Goal: Information Seeking & Learning: Understand process/instructions

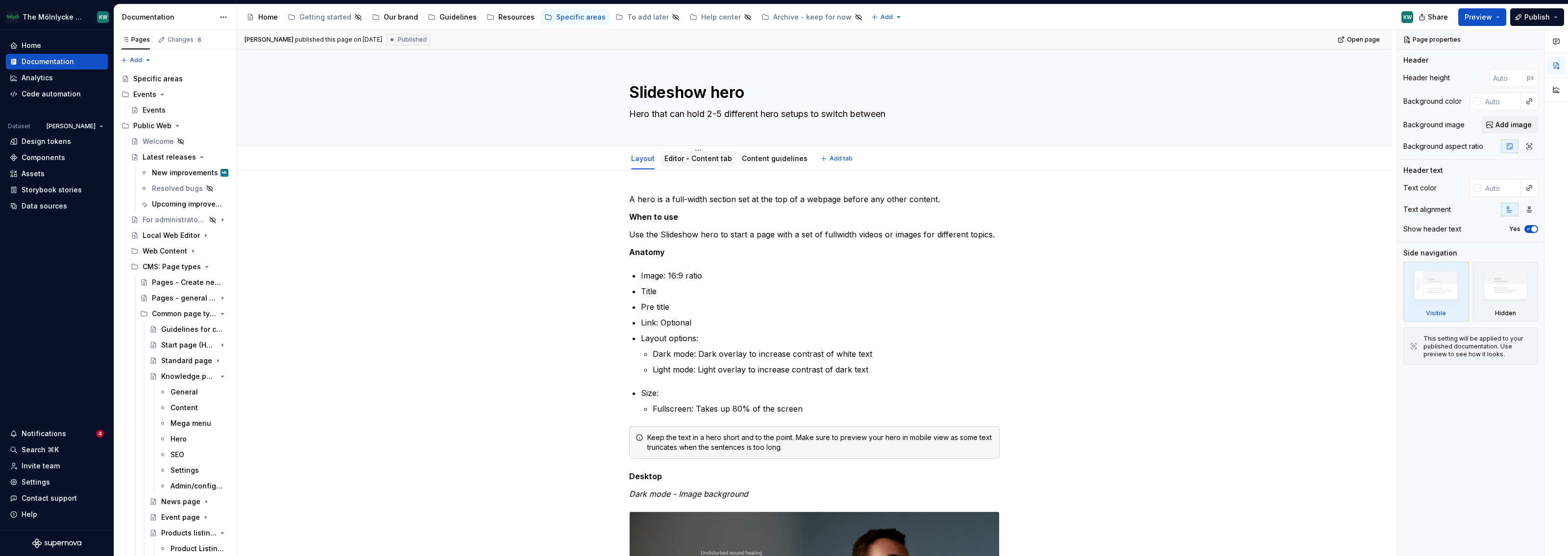
click at [704, 161] on link "Editor - Content tab" at bounding box center [698, 158] width 67 height 9
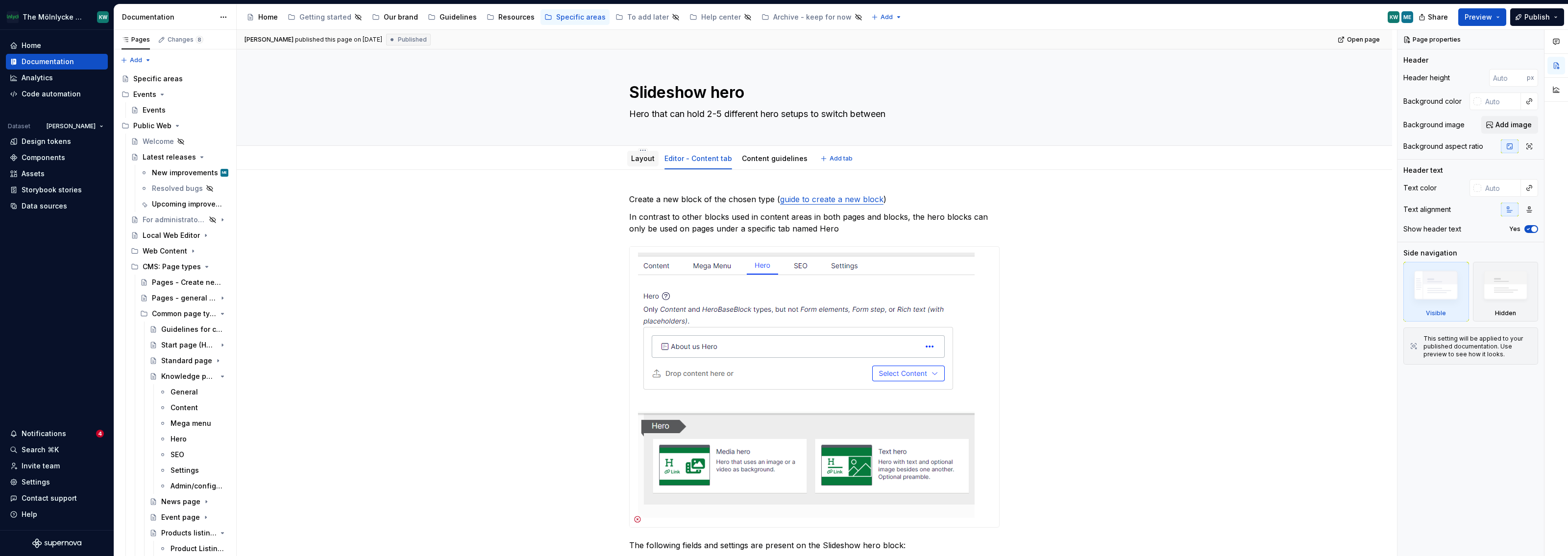
click at [632, 157] on link "Layout" at bounding box center [643, 158] width 24 height 9
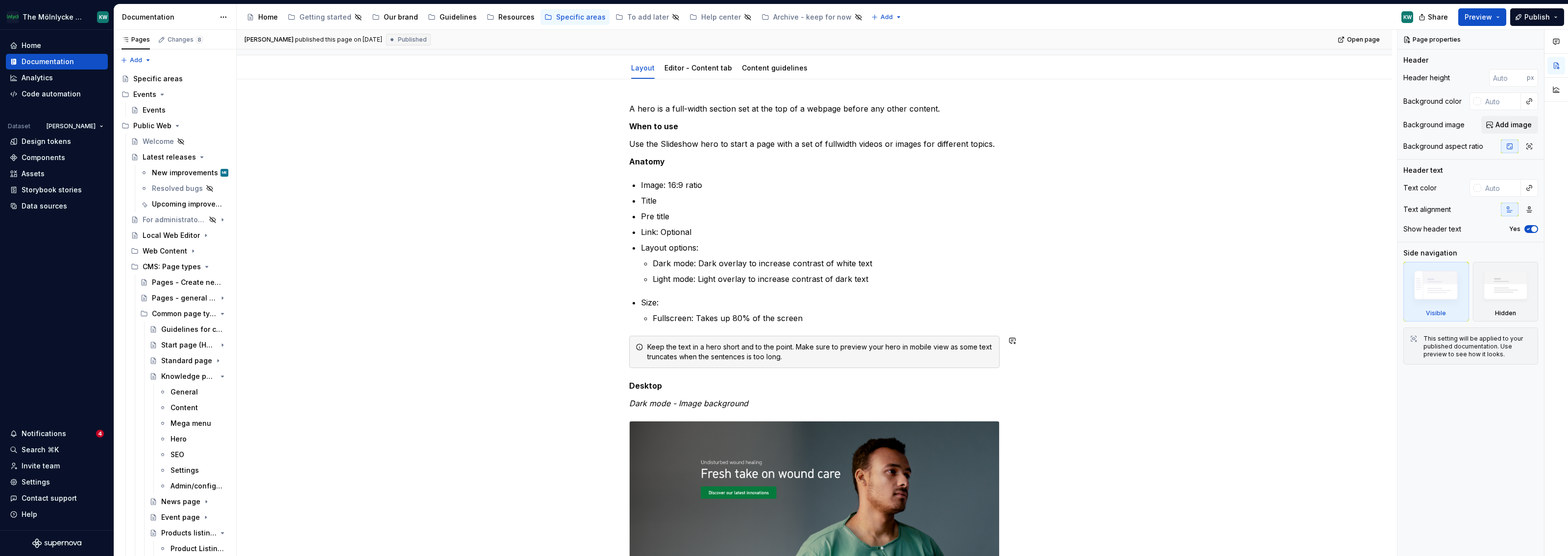
scroll to position [221, 0]
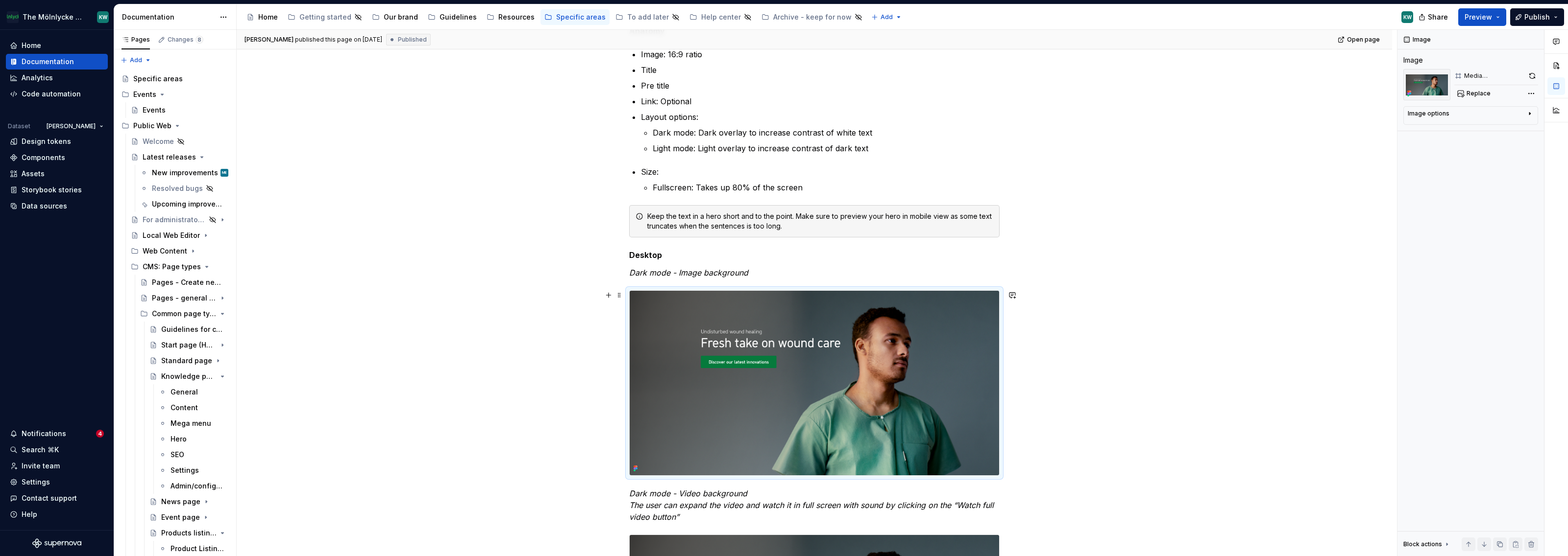
click at [860, 358] on img at bounding box center [814, 383] width 370 height 184
click at [1467, 94] on span "Replace" at bounding box center [1479, 93] width 24 height 8
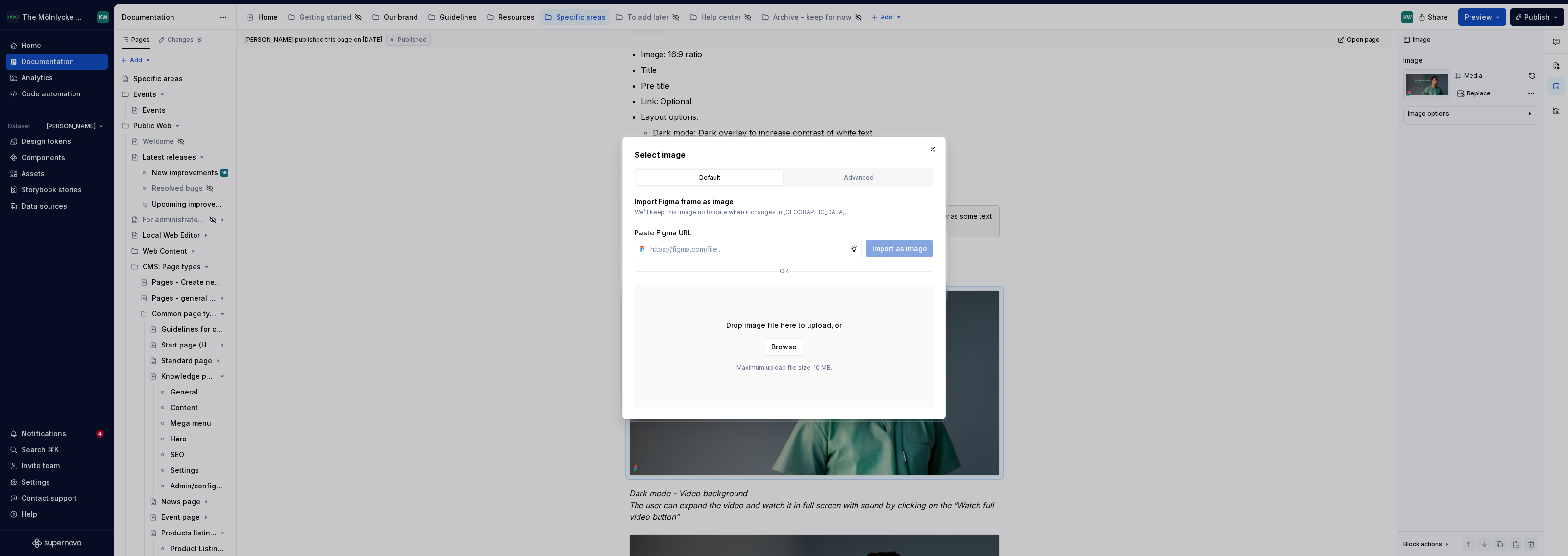
drag, startPoint x: 828, startPoint y: 177, endPoint x: 819, endPoint y: 201, distance: 25.6
click at [828, 177] on div "Advanced" at bounding box center [859, 178] width 141 height 9
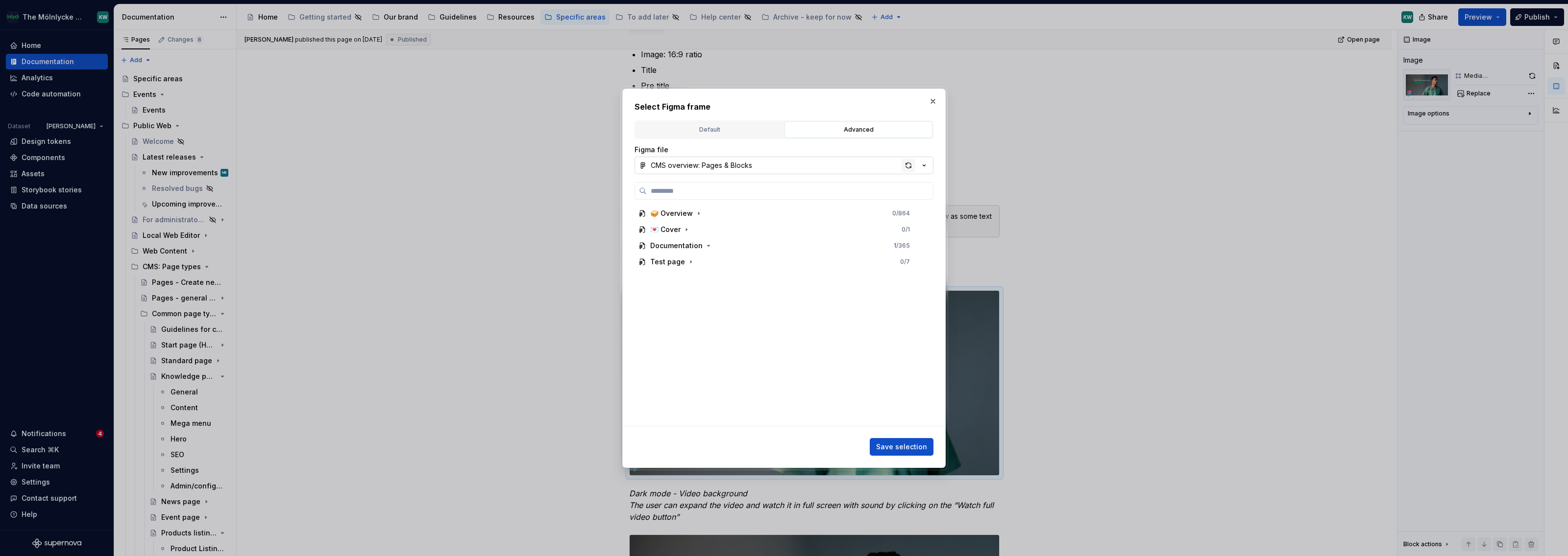
click at [909, 161] on div "button" at bounding box center [908, 165] width 13 height 13
type textarea "*"
paste input "*********"
type input "*********"
click at [910, 165] on div "button" at bounding box center [908, 165] width 13 height 13
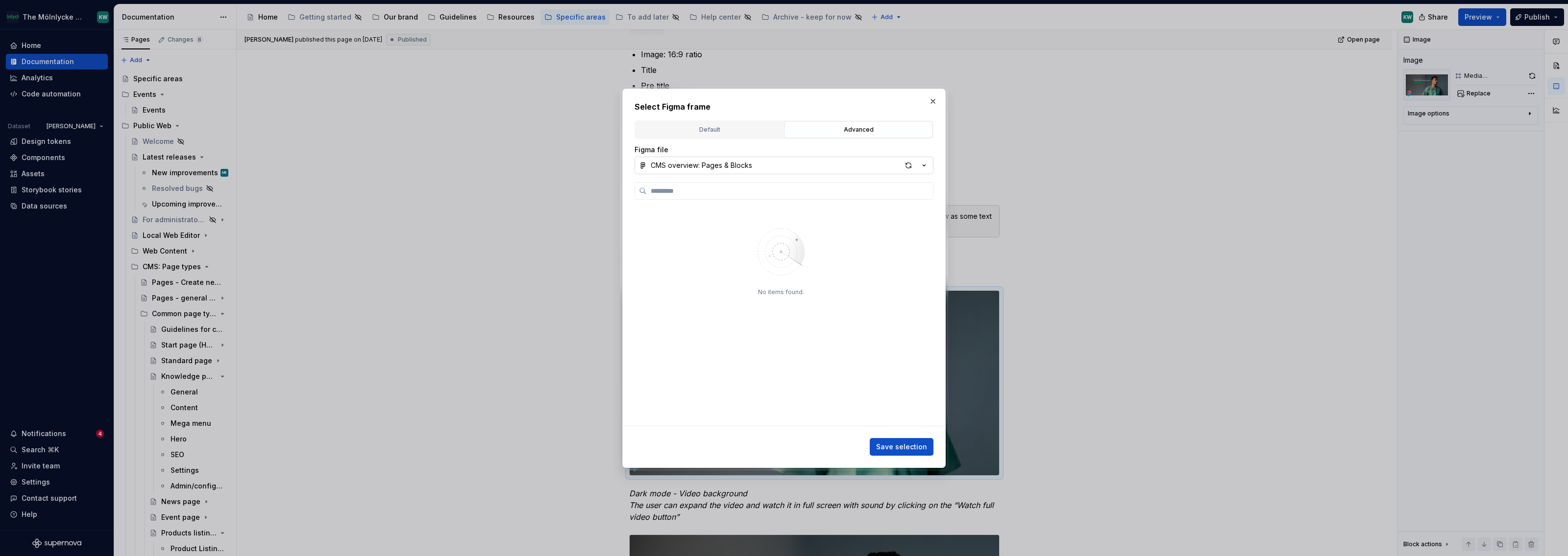
click at [863, 165] on button "CMS overview: Pages & Blocks" at bounding box center [784, 165] width 299 height 17
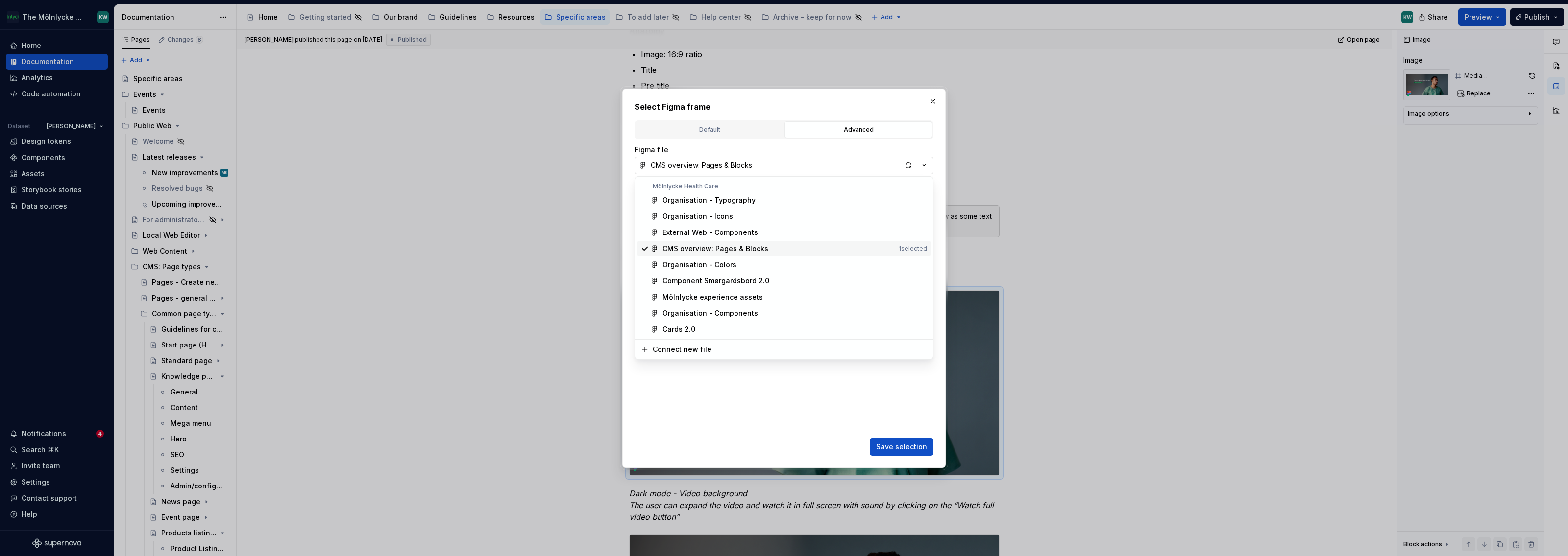
click at [719, 243] on span "CMS overview: Pages & Blocks 1 selected" at bounding box center [784, 249] width 294 height 16
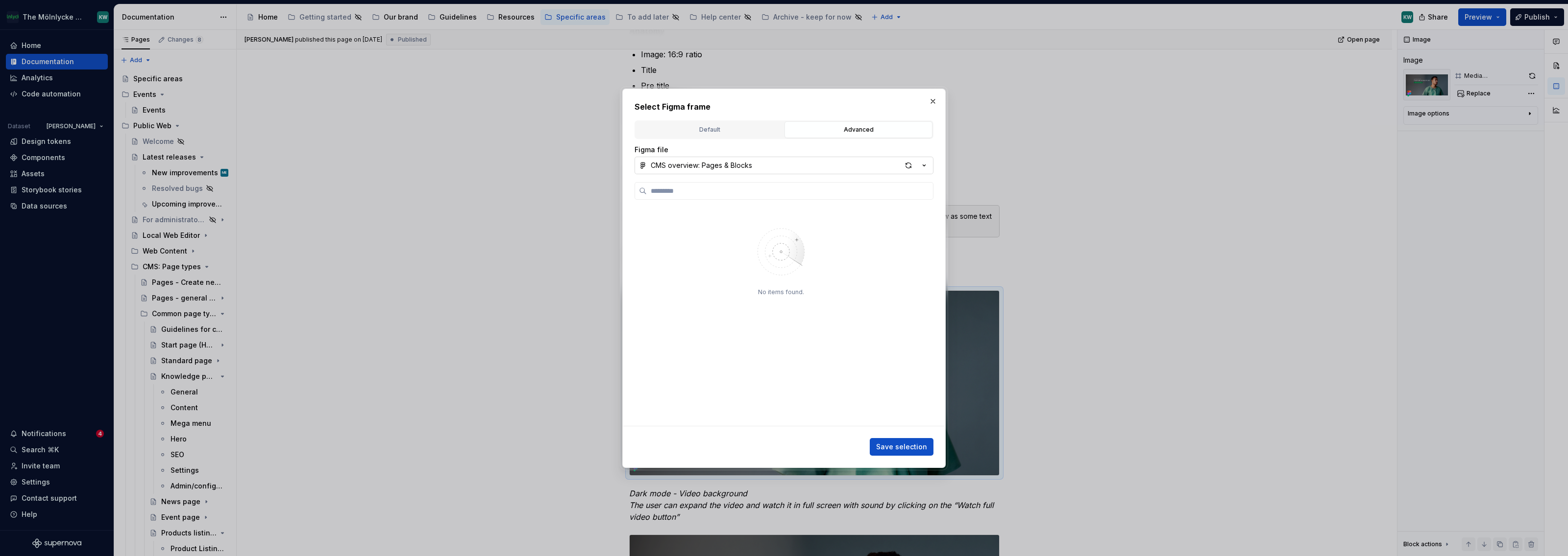
drag, startPoint x: 820, startPoint y: 350, endPoint x: 887, endPoint y: 274, distance: 101.3
click at [820, 350] on div "No items found." at bounding box center [780, 316] width 127 height 197
click at [748, 129] on div "Default" at bounding box center [709, 130] width 141 height 9
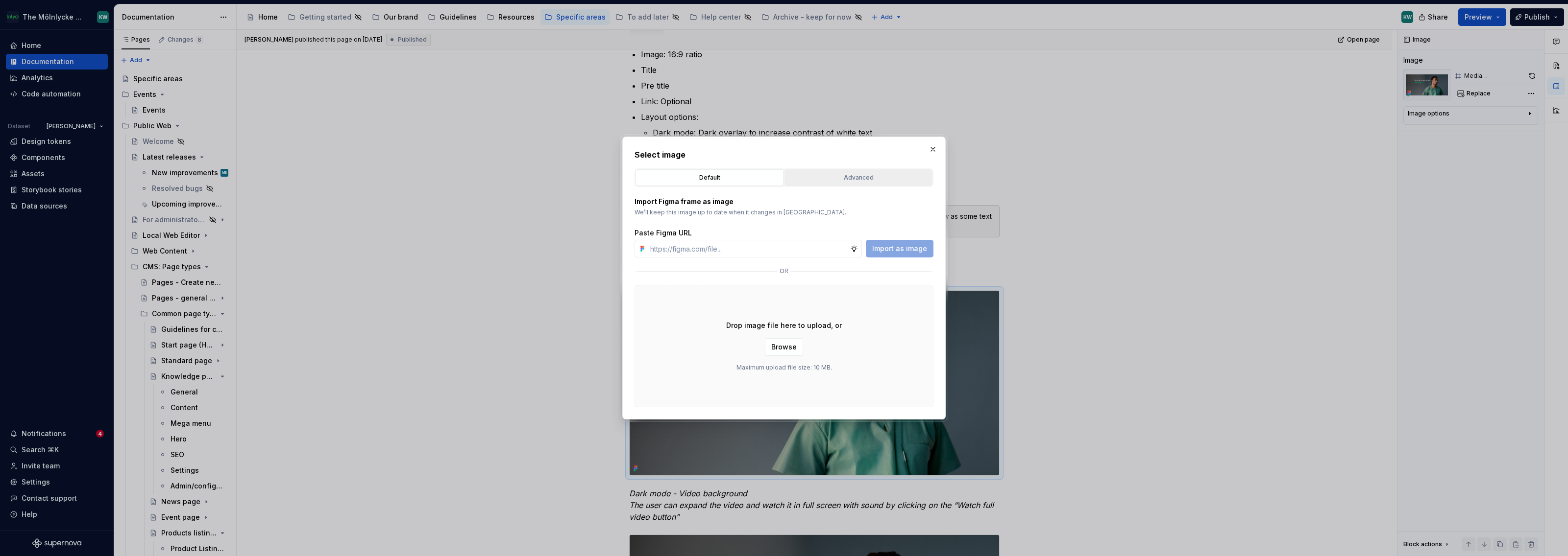
click at [860, 173] on div "Advanced" at bounding box center [859, 178] width 141 height 9
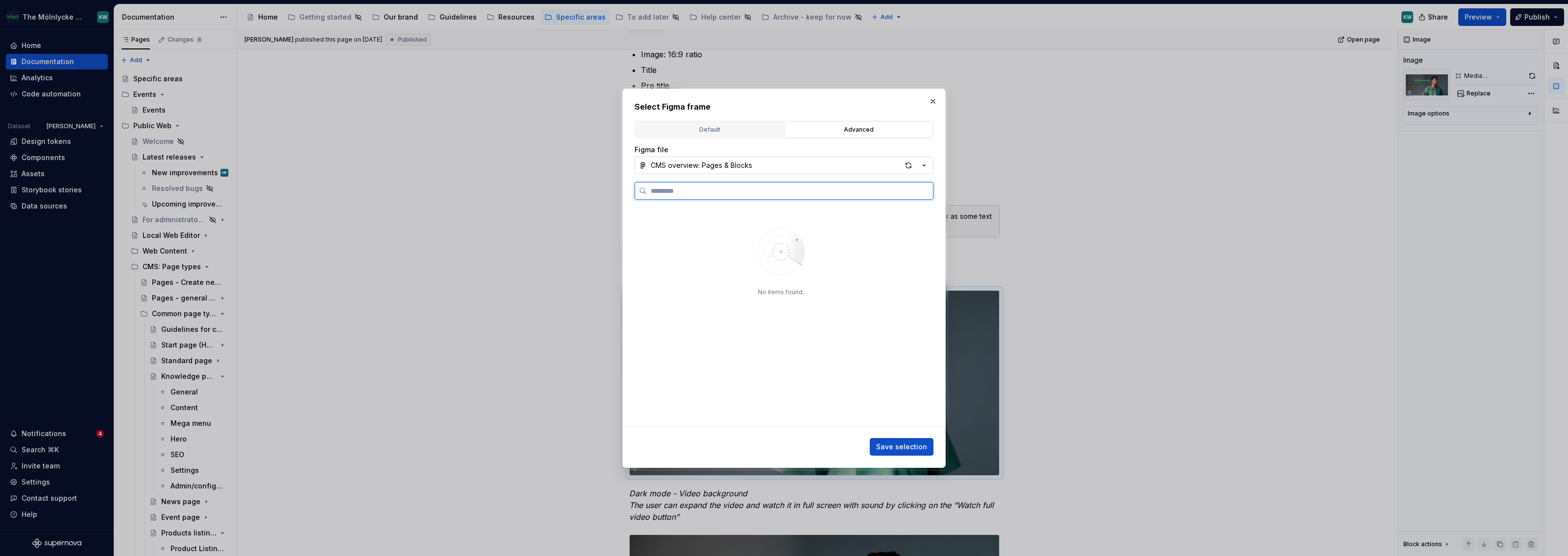
click at [694, 195] on input "search" at bounding box center [790, 191] width 287 height 9
click at [898, 278] on div "No items found." at bounding box center [781, 316] width 293 height 221
click at [926, 165] on icon "button" at bounding box center [924, 165] width 9 height 9
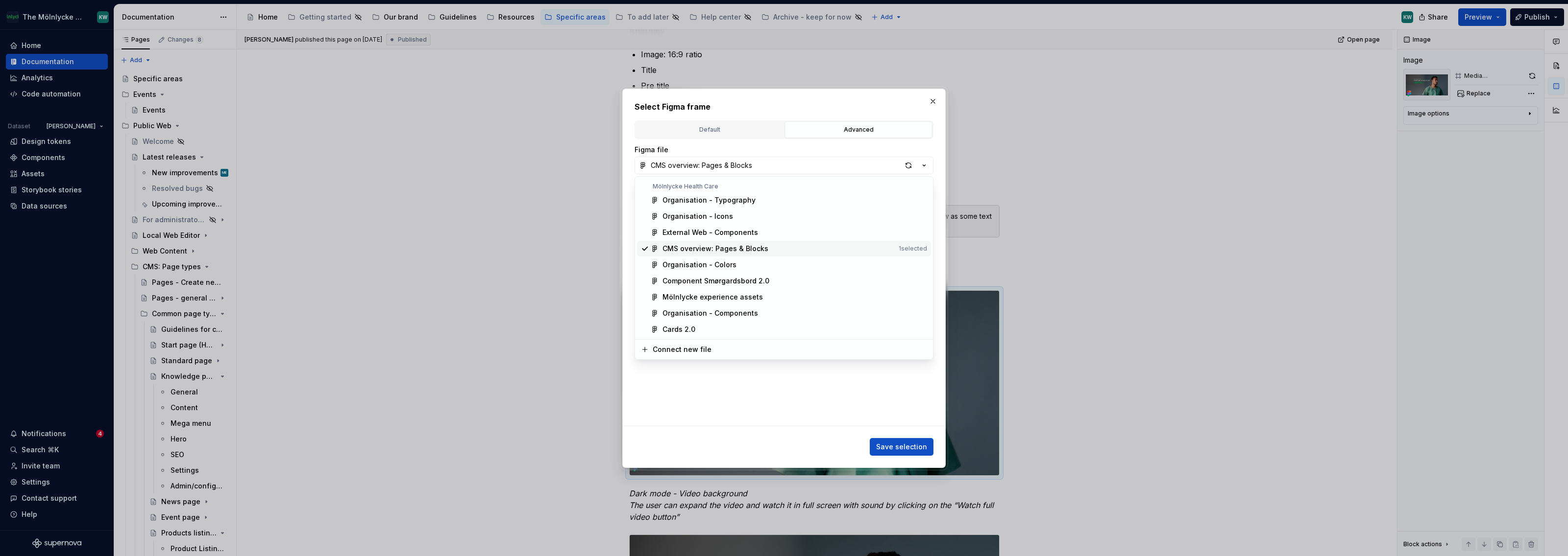
click at [778, 248] on div "CMS overview: Pages & Blocks" at bounding box center [778, 248] width 232 height 9
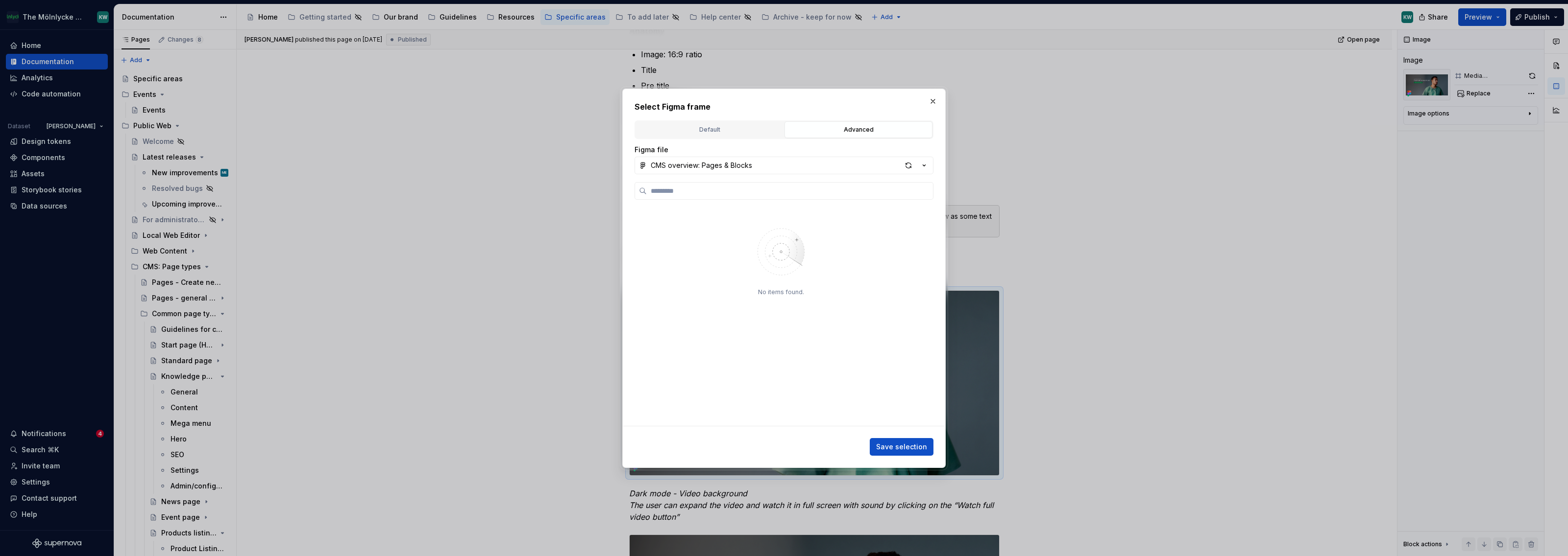
drag, startPoint x: 936, startPoint y: 100, endPoint x: 1167, endPoint y: 213, distance: 257.2
click at [936, 100] on button "button" at bounding box center [932, 100] width 13 height 13
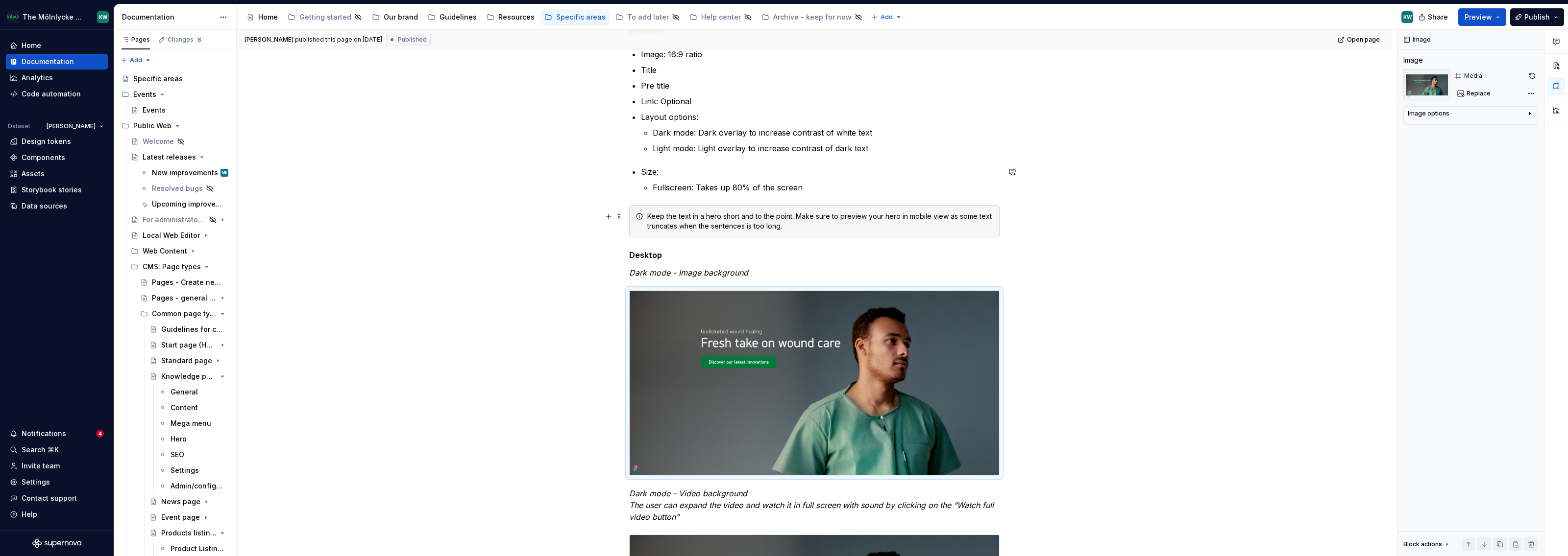
click at [874, 380] on img at bounding box center [814, 383] width 370 height 184
click at [1471, 95] on span "Replace" at bounding box center [1479, 93] width 24 height 8
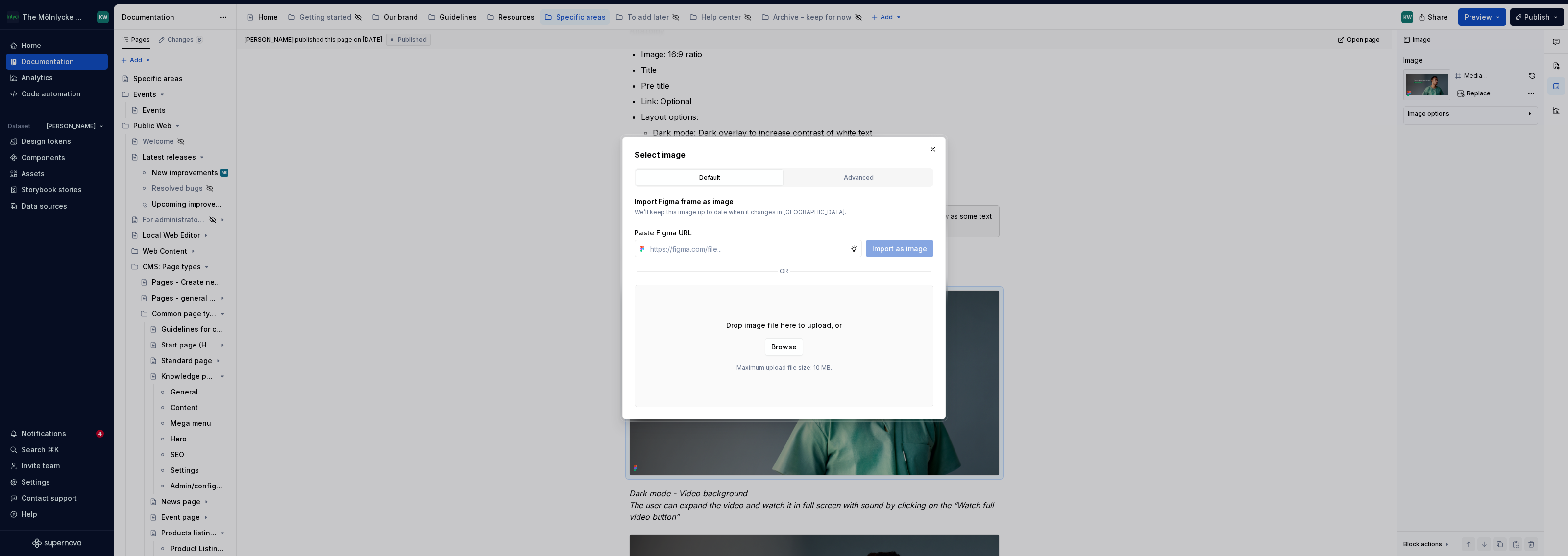
type textarea "*"
click at [814, 177] on div "Advanced" at bounding box center [859, 178] width 141 height 9
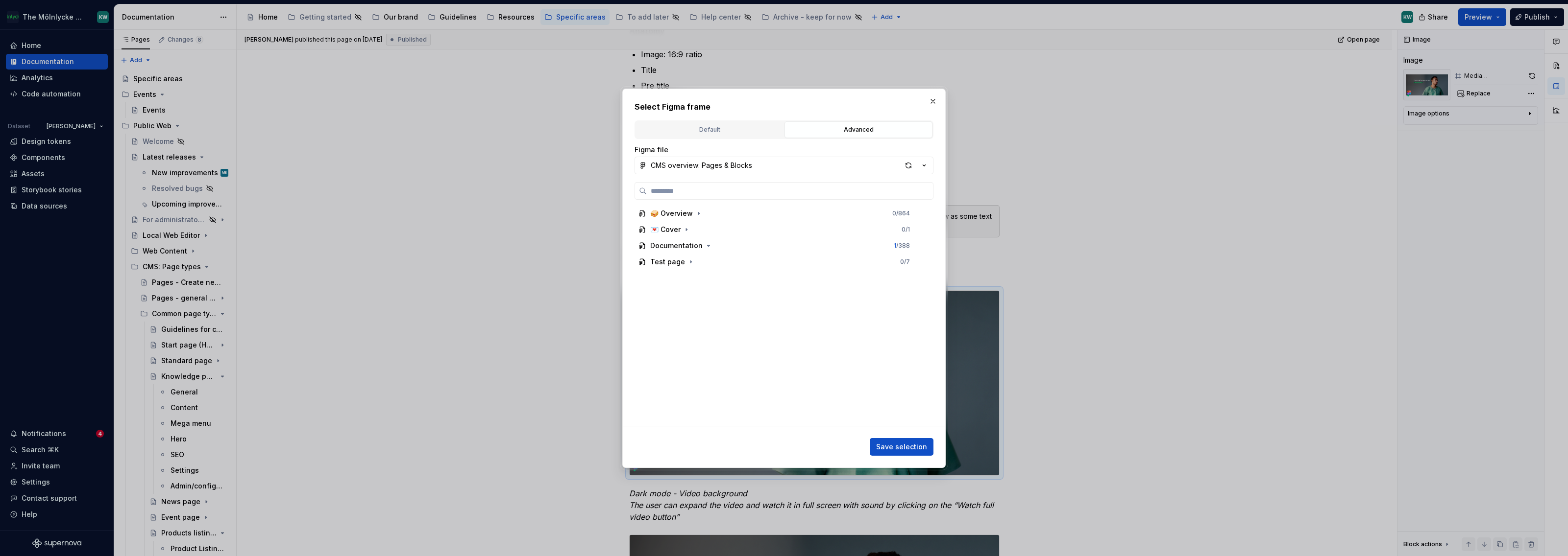
click at [739, 157] on button "CMS overview: Pages & Blocks" at bounding box center [784, 165] width 299 height 17
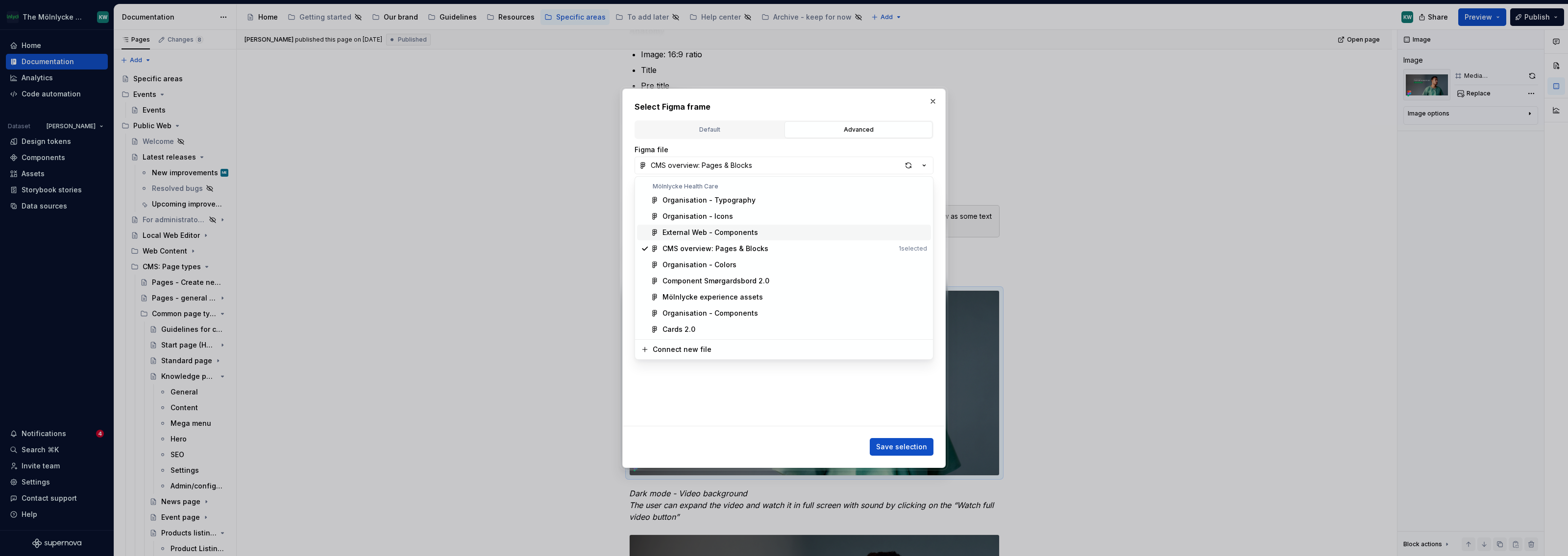
click at [760, 233] on div "External Web - Components" at bounding box center [795, 233] width 264 height 9
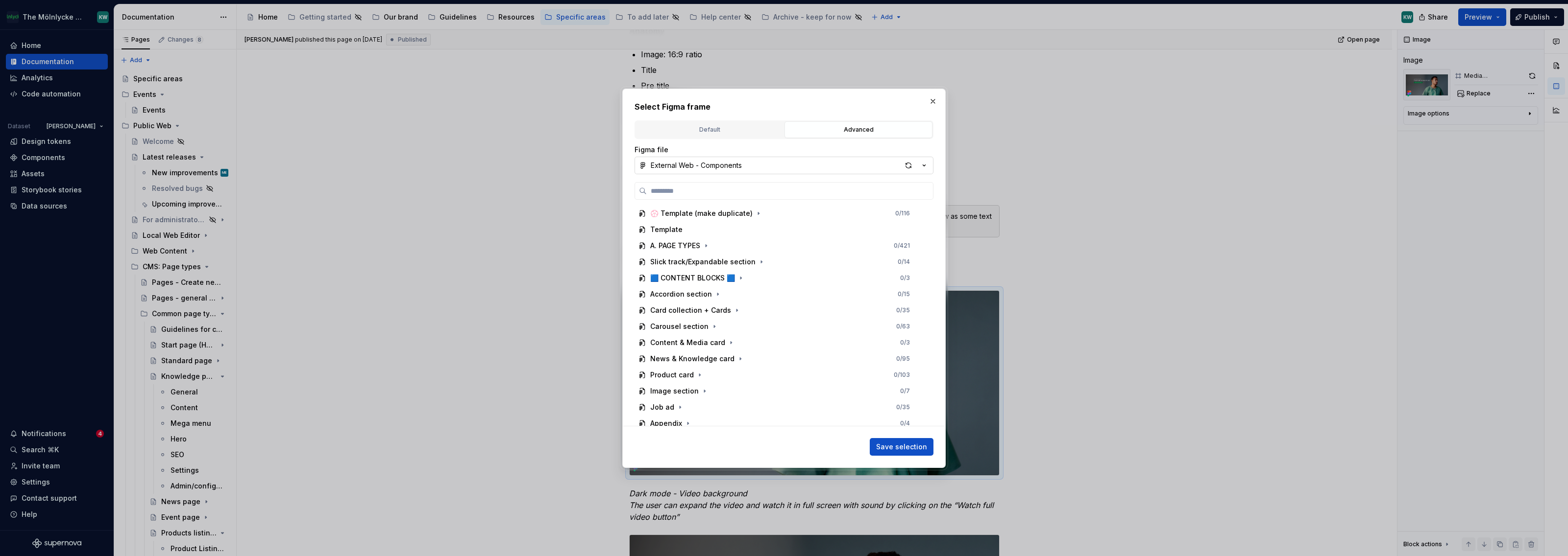
click at [784, 162] on button "External Web - Components" at bounding box center [784, 165] width 299 height 17
click at [721, 251] on div "CMS overview: Pages & Blocks" at bounding box center [716, 248] width 106 height 9
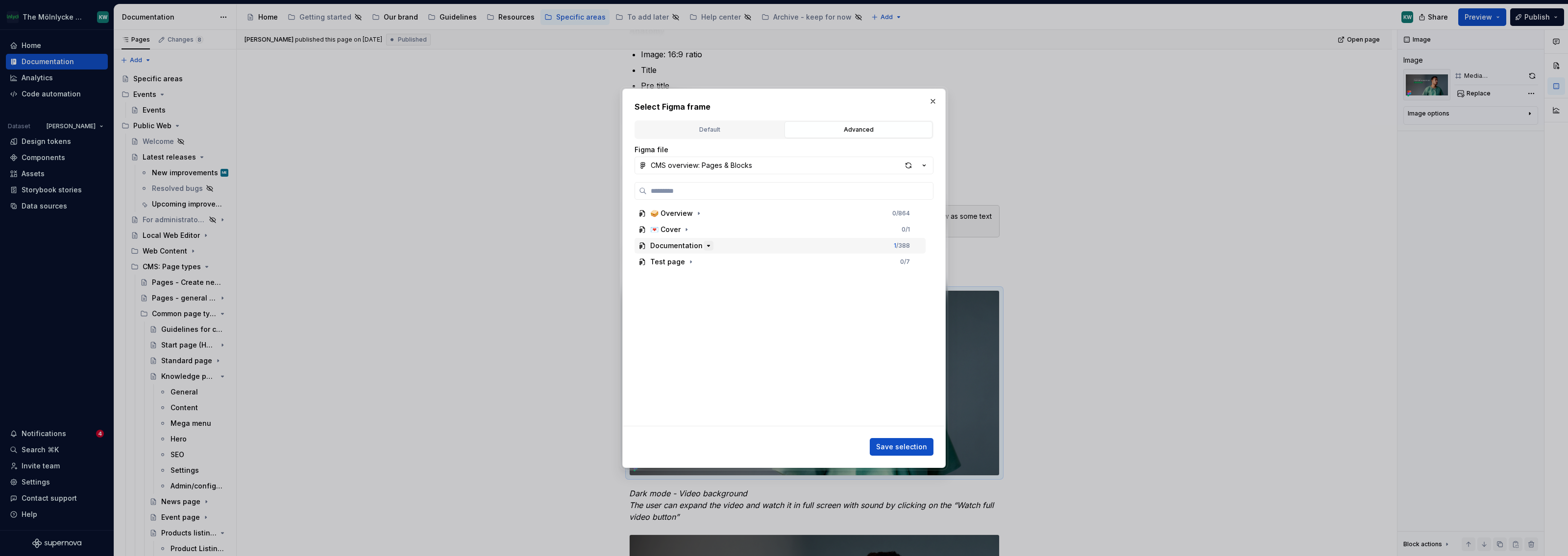
click at [705, 246] on icon "button" at bounding box center [708, 246] width 8 height 8
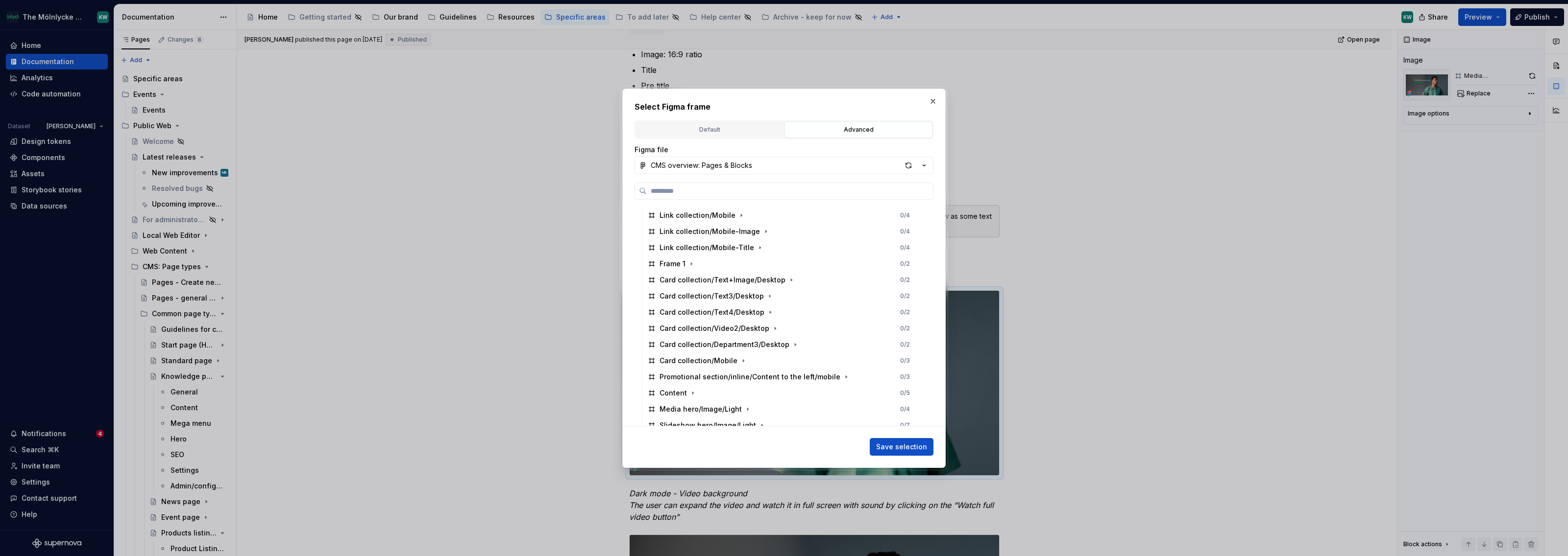
scroll to position [331, 0]
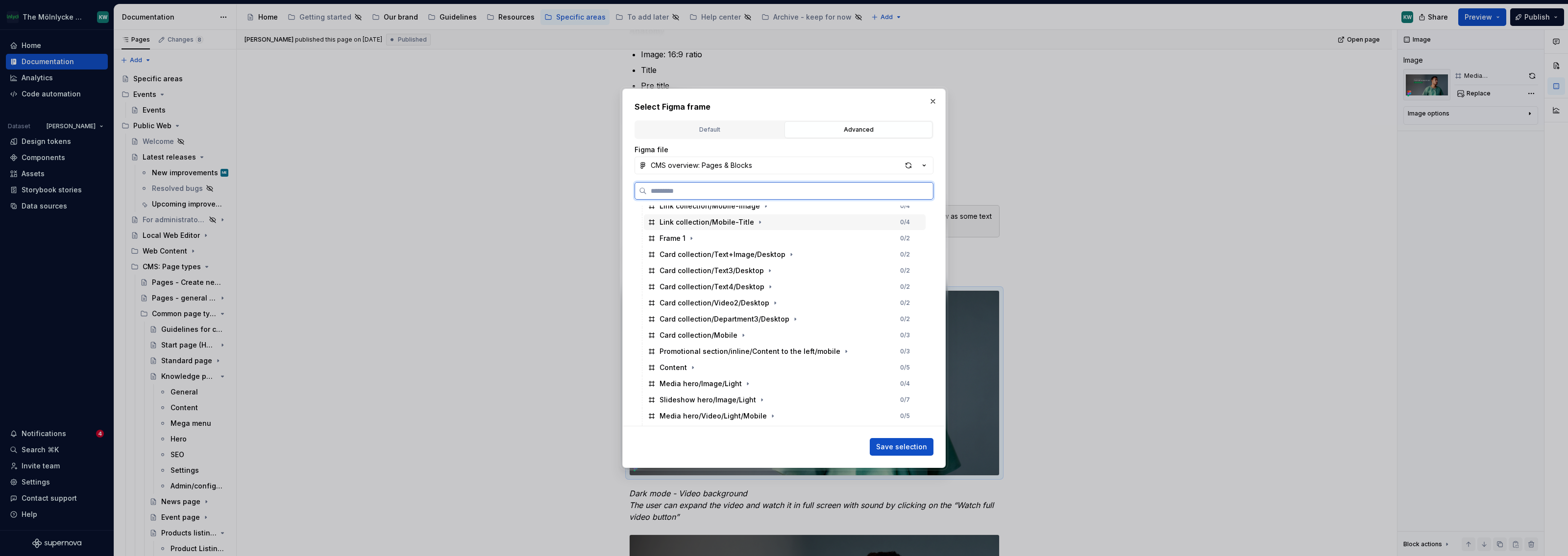
paste input "*********"
type input "*********"
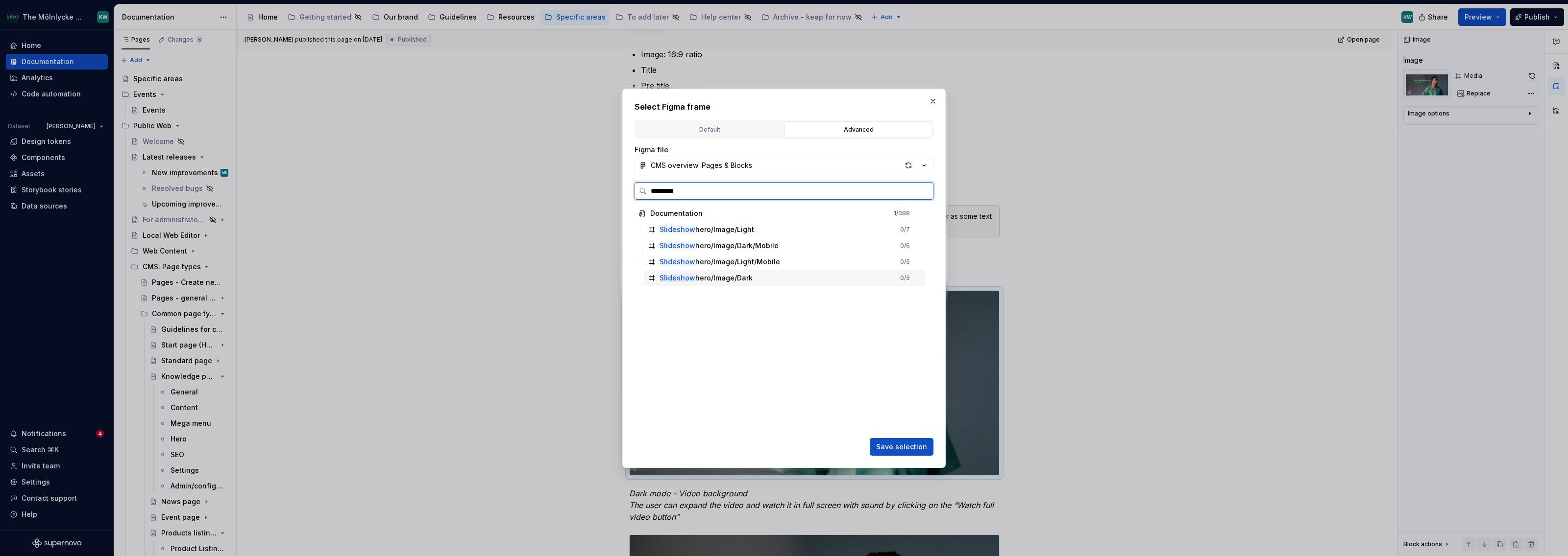
click at [767, 281] on div "Slideshow hero/Image/Dark 0 / 5" at bounding box center [785, 278] width 282 height 16
click at [933, 447] on div "Select Figma frame Default Advanced Import Figma frame as image We’ll keep this…" at bounding box center [784, 278] width 324 height 380
click at [920, 448] on span "Save selection" at bounding box center [902, 447] width 51 height 9
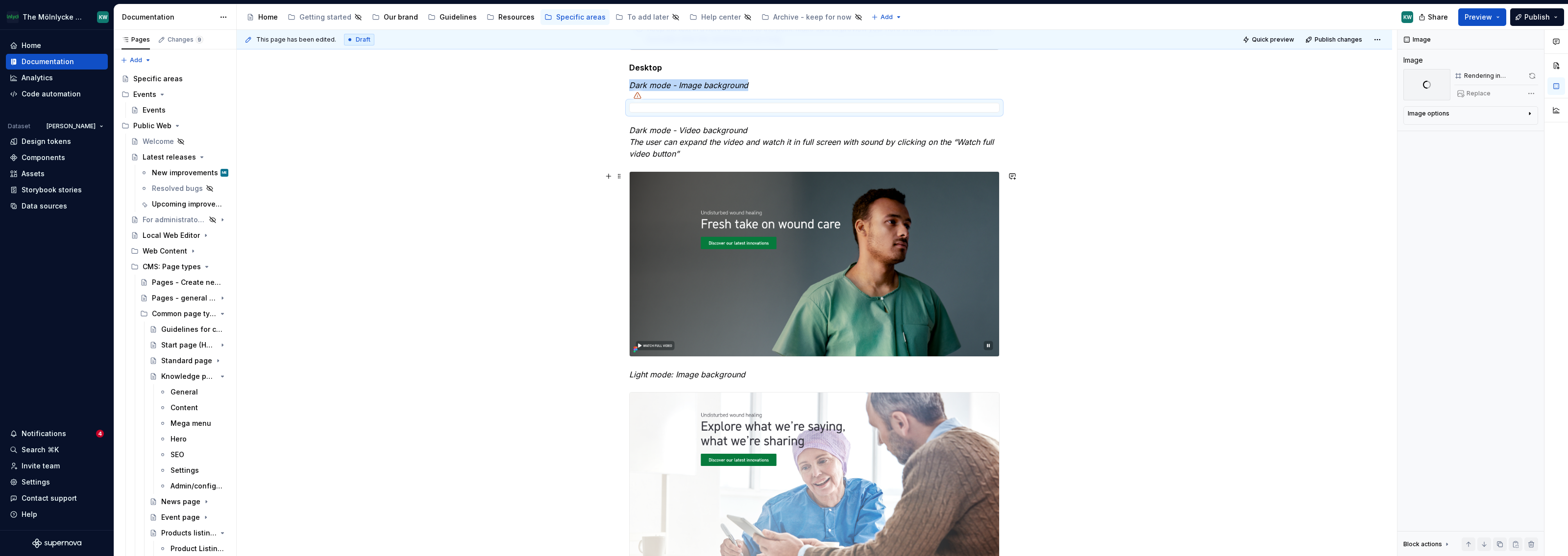
scroll to position [330, 0]
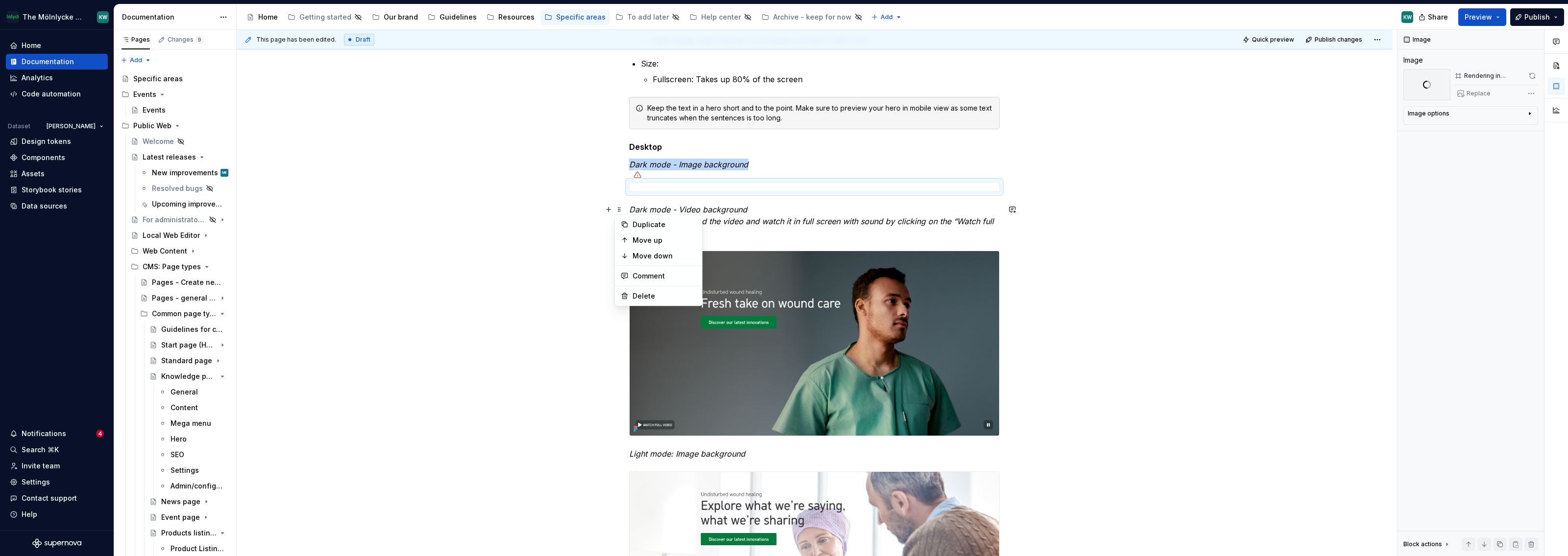
click at [622, 210] on span at bounding box center [620, 207] width 8 height 9
click at [617, 210] on span at bounding box center [620, 209] width 8 height 13
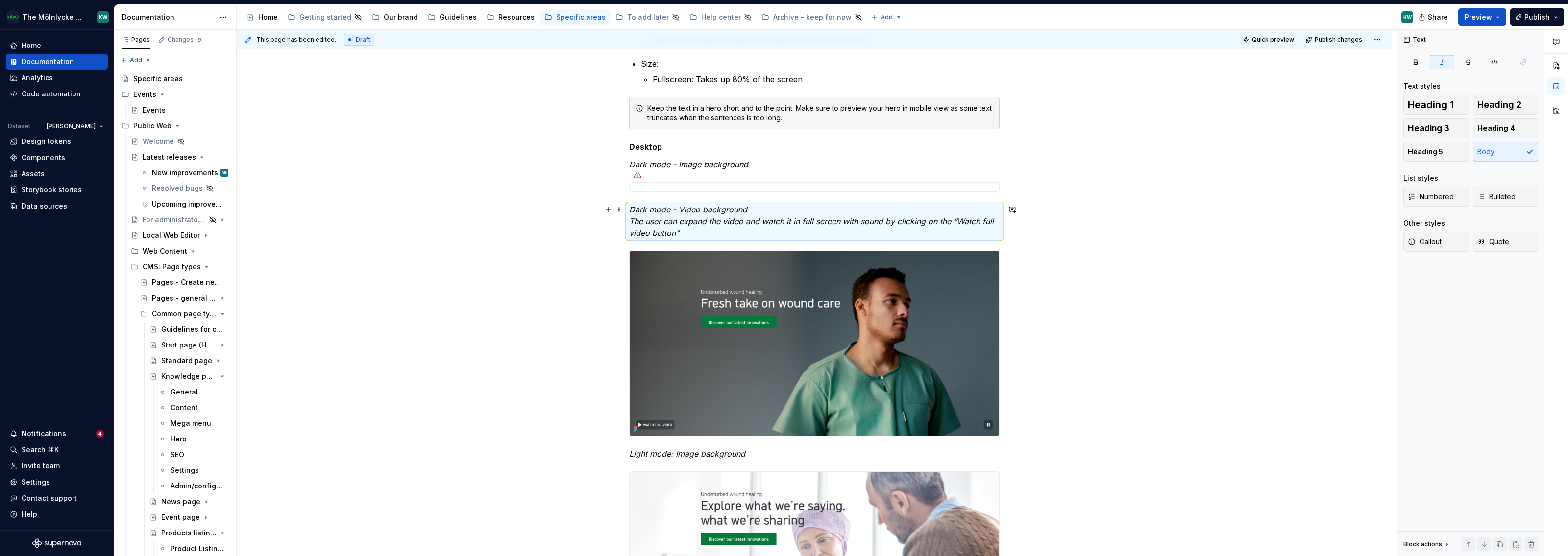
click at [636, 213] on em "Dark mode - Video background" at bounding box center [688, 210] width 118 height 9
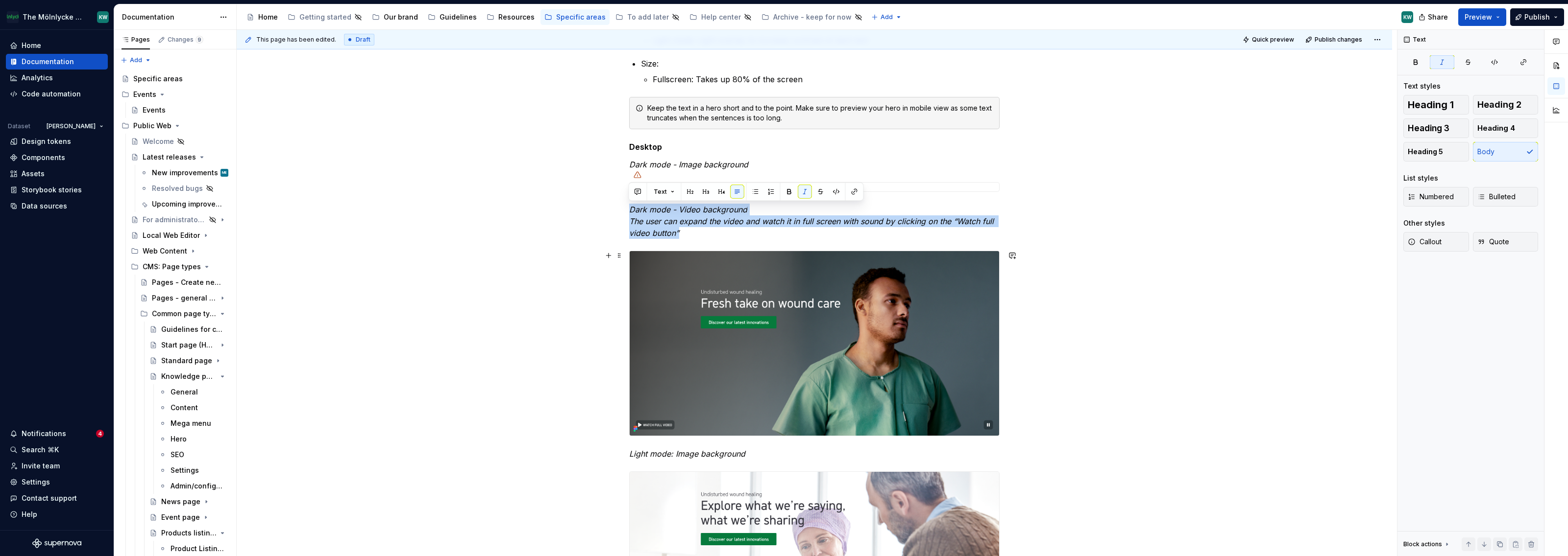
drag, startPoint x: 628, startPoint y: 210, endPoint x: 913, endPoint y: 404, distance: 344.8
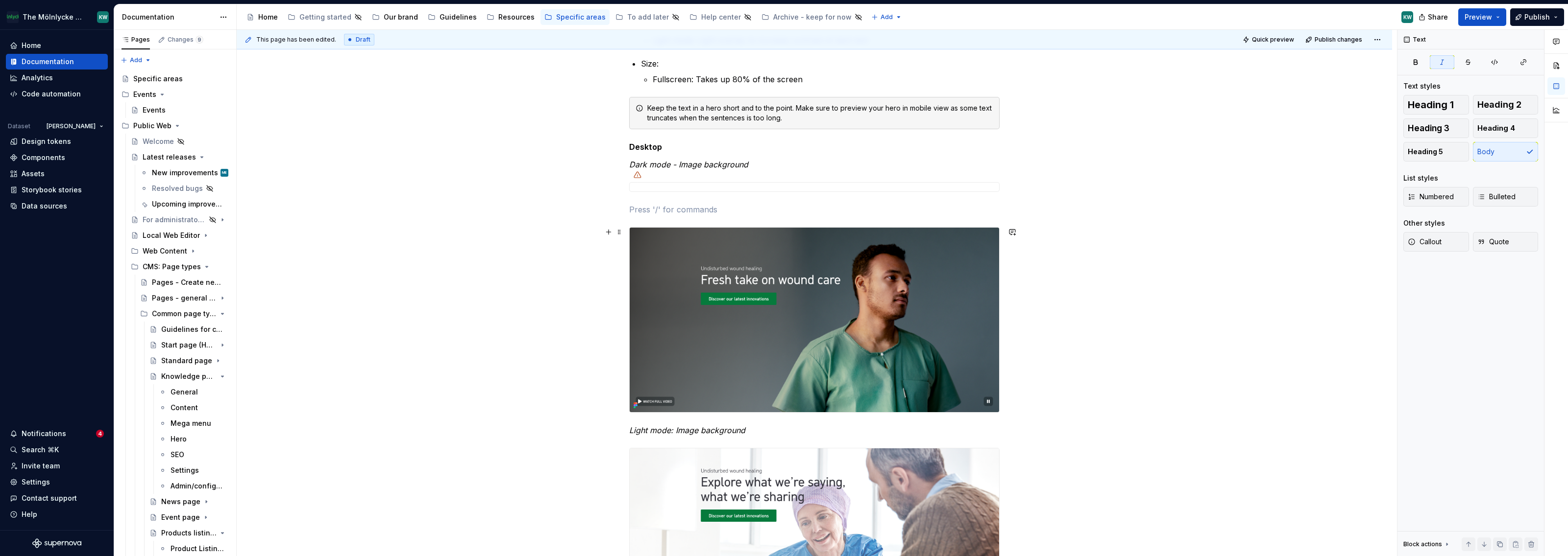
click at [709, 270] on img at bounding box center [814, 320] width 370 height 184
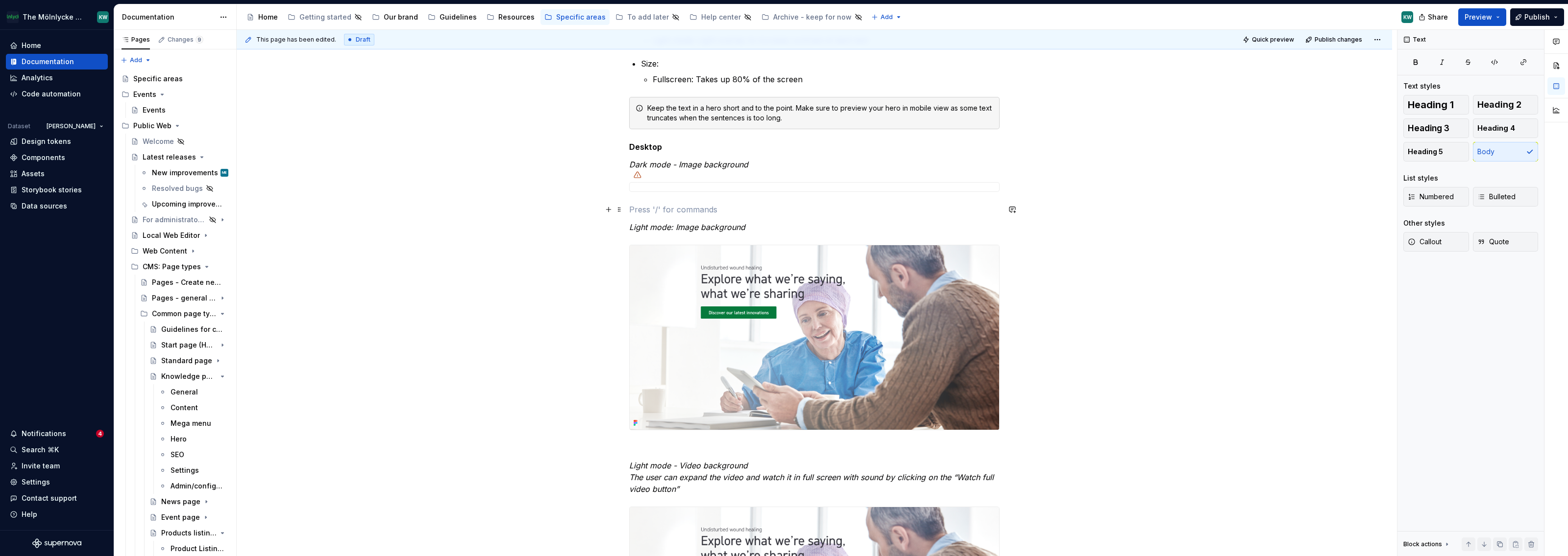
click at [651, 213] on p at bounding box center [814, 210] width 370 height 12
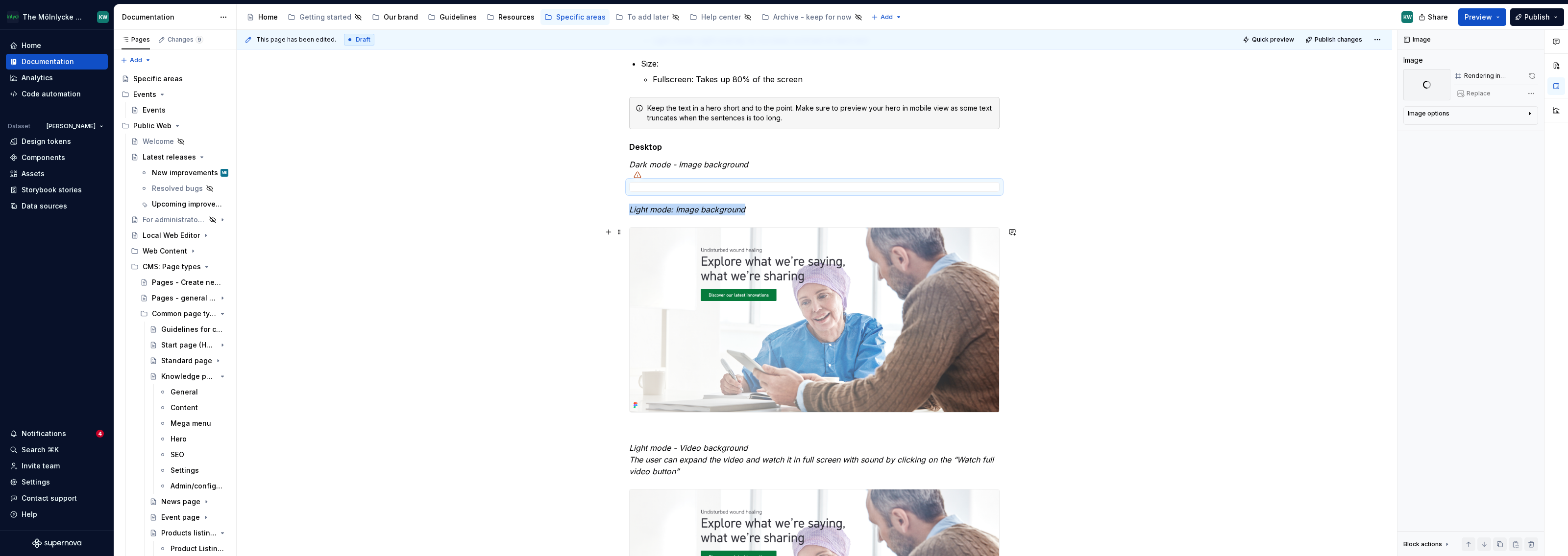
click at [714, 286] on img at bounding box center [814, 320] width 370 height 184
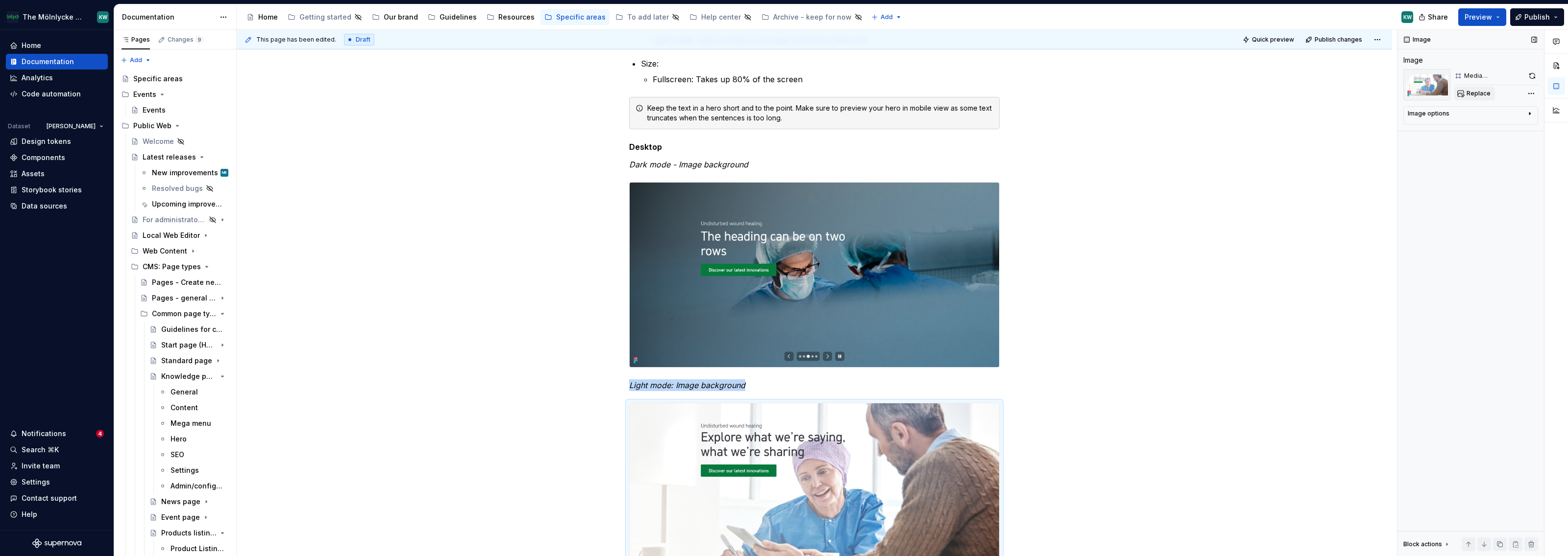
click at [1469, 89] on button "Replace" at bounding box center [1475, 93] width 40 height 13
type textarea "*"
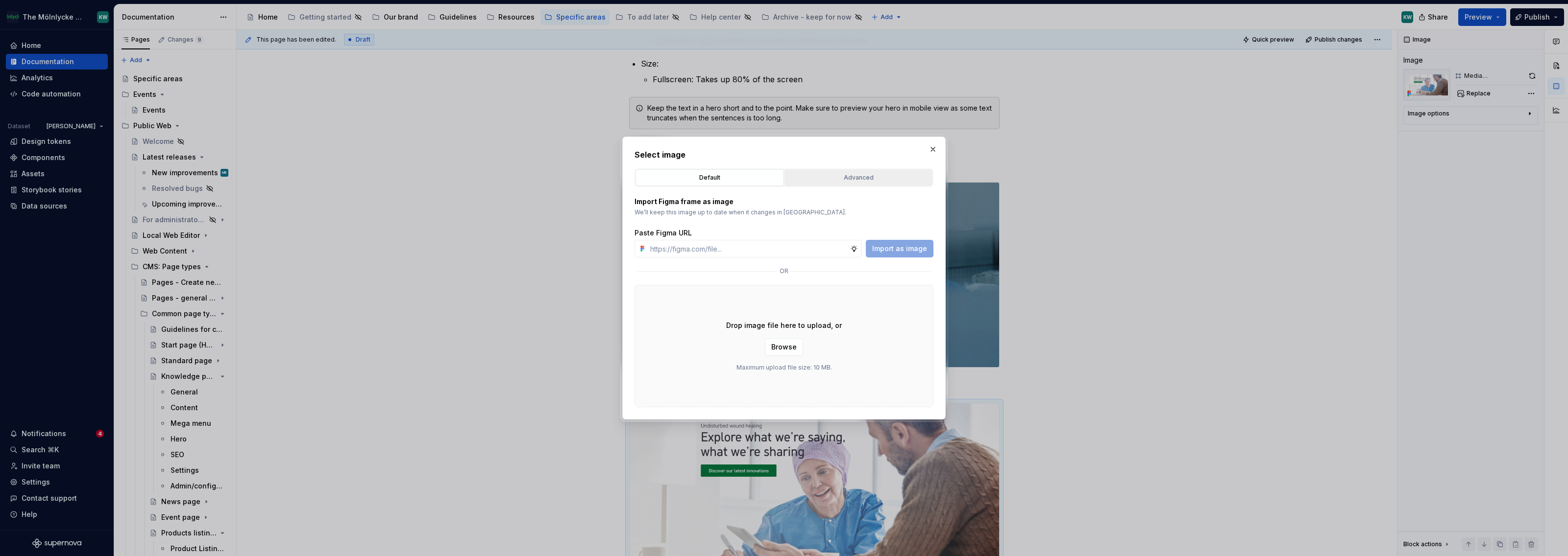
click at [845, 180] on div "Advanced" at bounding box center [859, 178] width 141 height 9
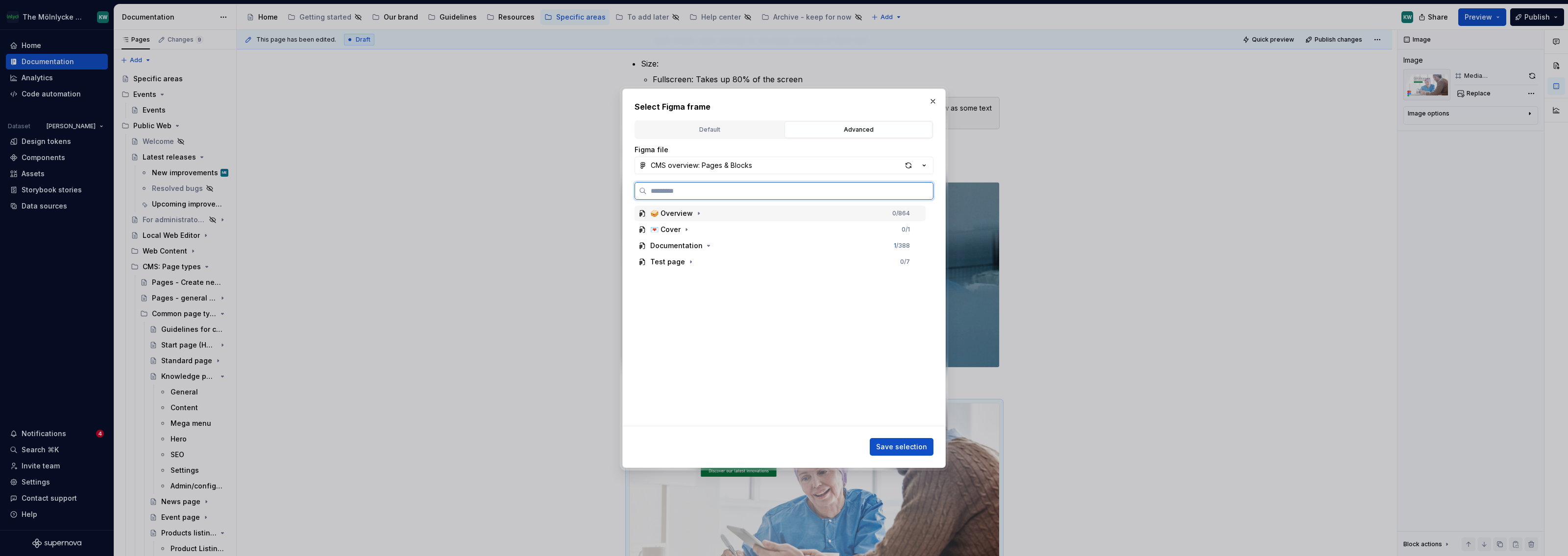
paste input "*********"
type input "*********"
click at [780, 229] on div "Slideshow hero/Image/Light 0 / 7" at bounding box center [785, 229] width 282 height 16
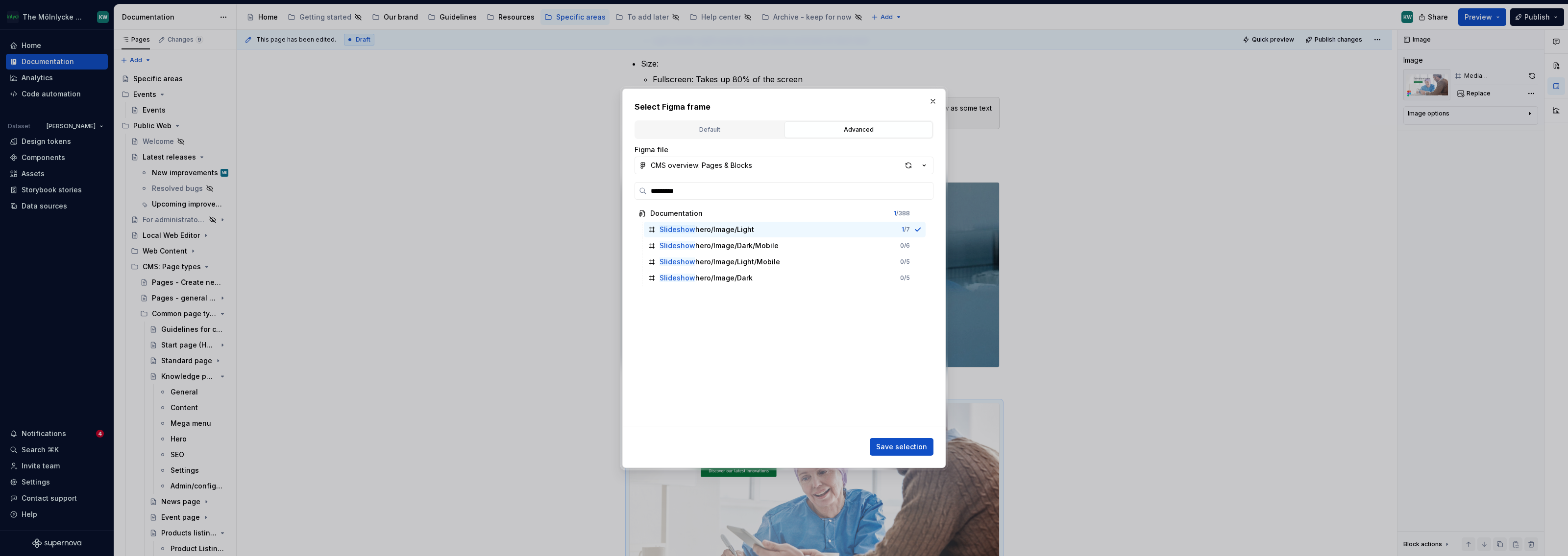
click at [921, 461] on div "Select Figma frame Default Advanced Import Figma frame as image We’ll keep this…" at bounding box center [784, 278] width 324 height 380
click at [918, 448] on span "Save selection" at bounding box center [902, 447] width 51 height 9
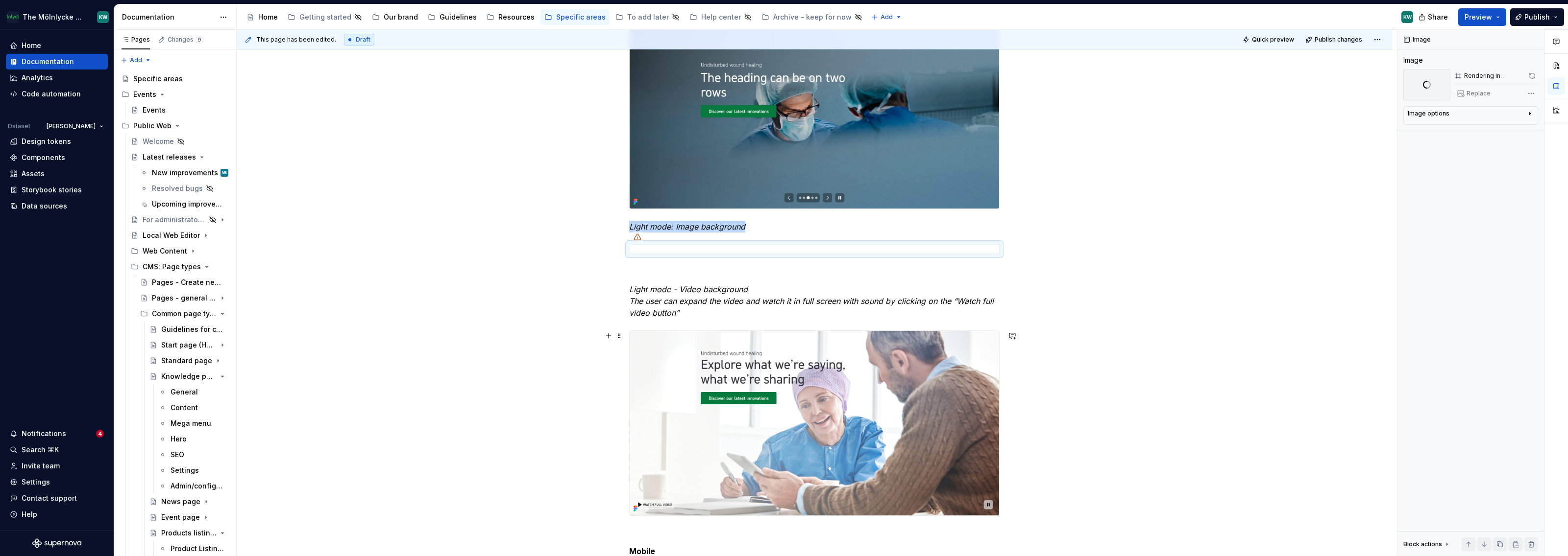
scroll to position [483, 0]
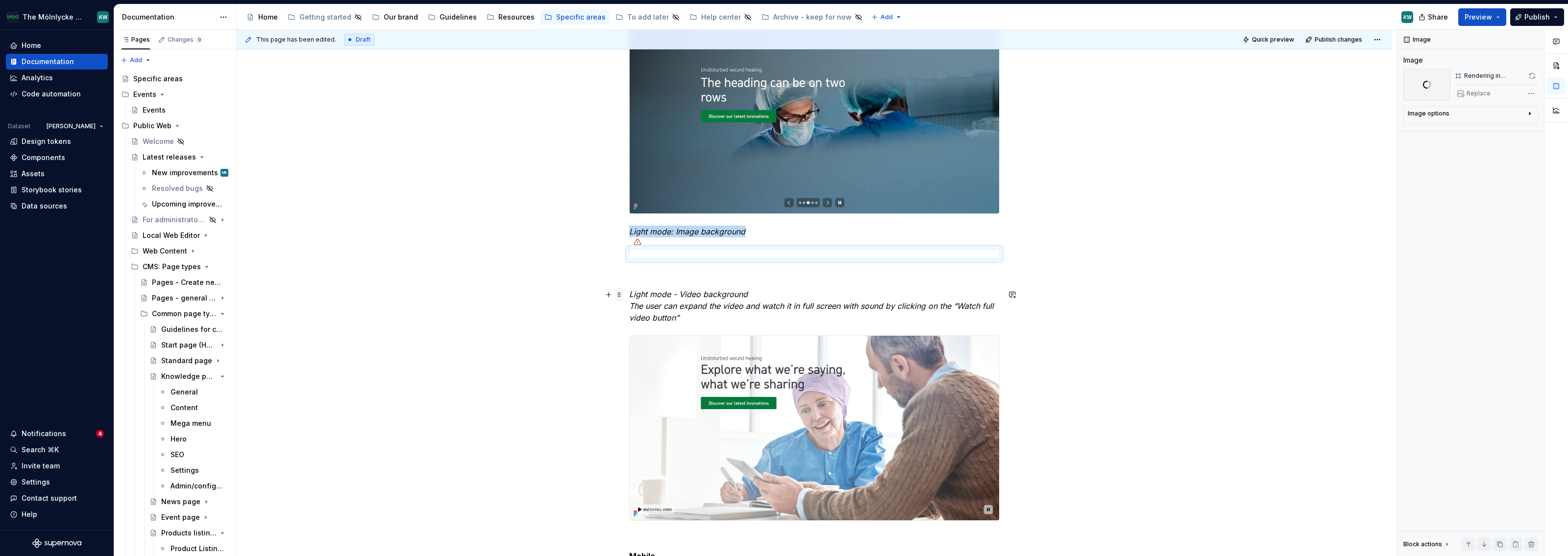
click at [617, 293] on span at bounding box center [620, 294] width 8 height 13
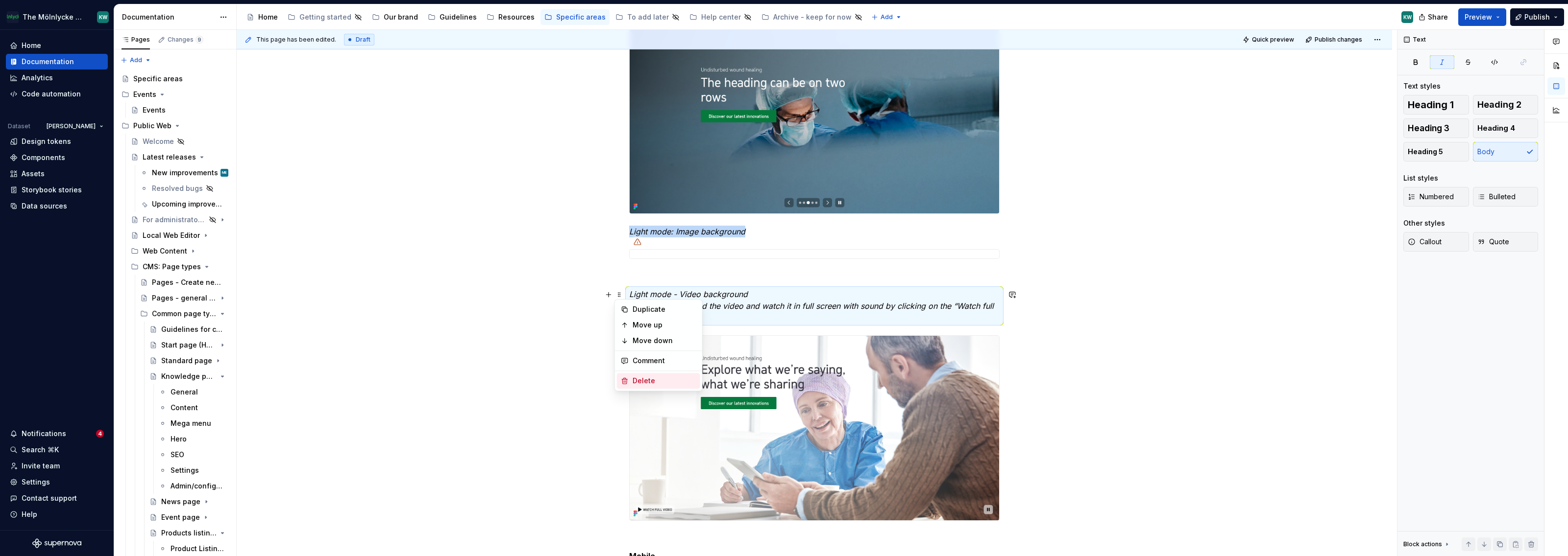
click at [636, 376] on div "Delete" at bounding box center [664, 380] width 63 height 9
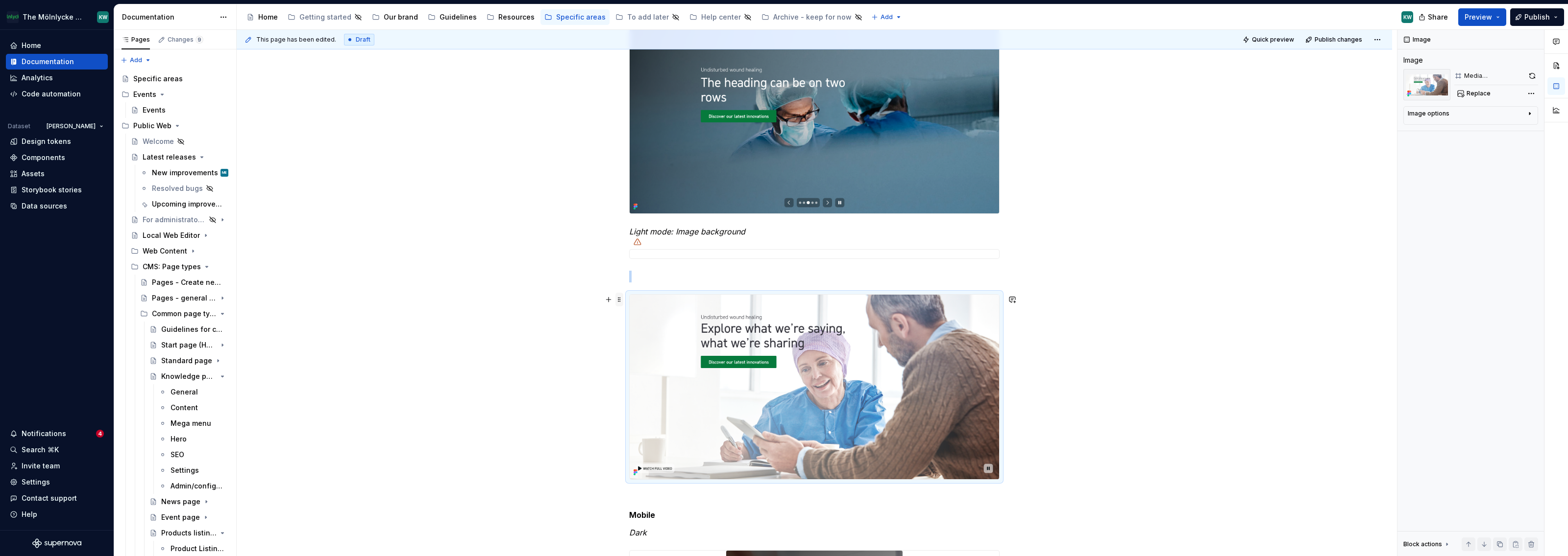
click at [621, 301] on span at bounding box center [620, 299] width 8 height 13
click at [640, 380] on div "Delete" at bounding box center [658, 386] width 83 height 16
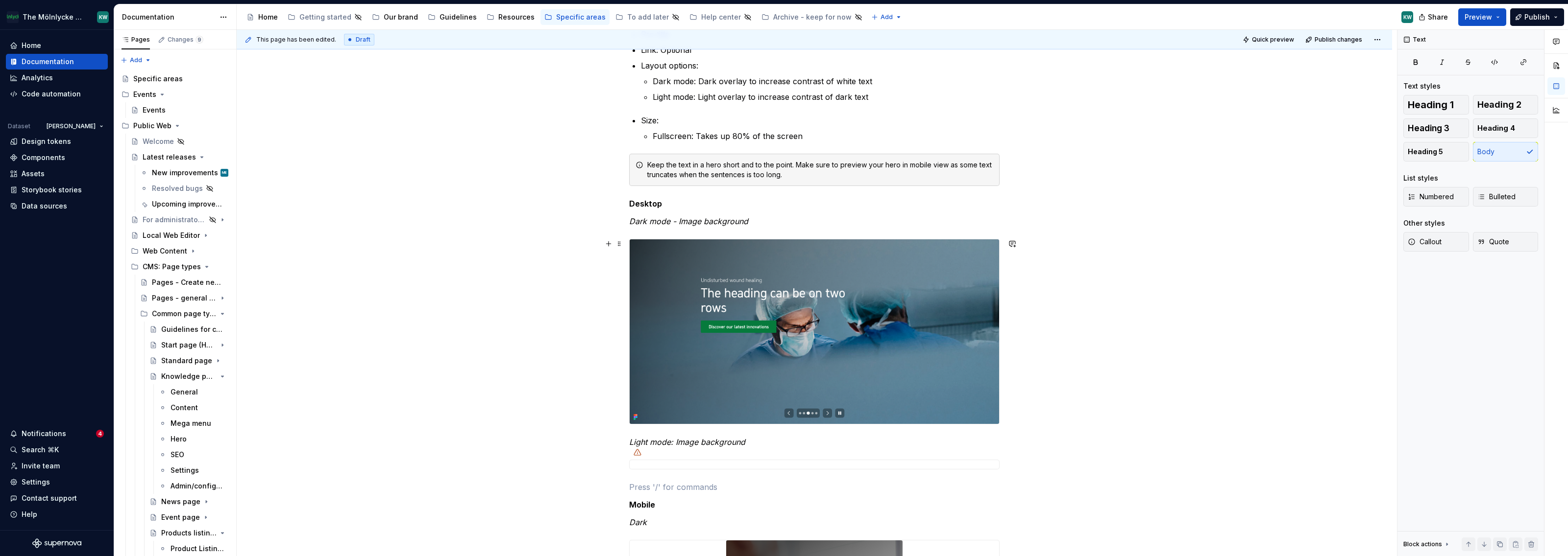
scroll to position [266, 0]
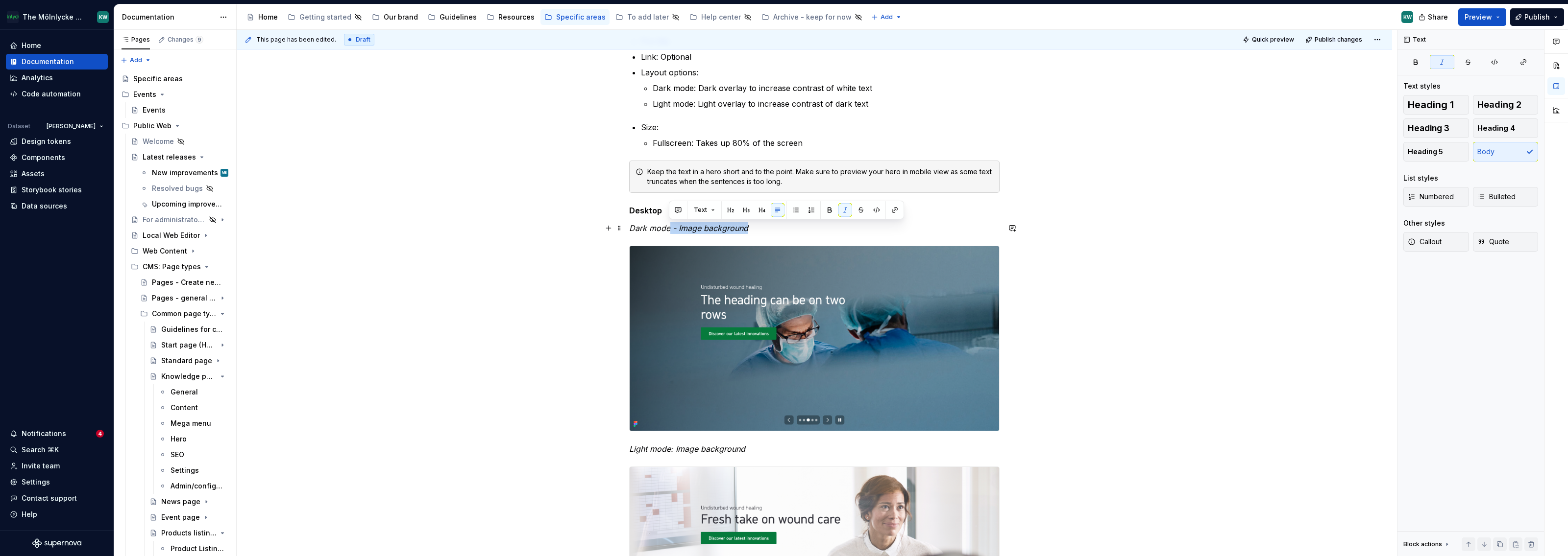
drag, startPoint x: 670, startPoint y: 229, endPoint x: 760, endPoint y: 233, distance: 90.1
click at [760, 233] on p "Dark mode - Image background" at bounding box center [814, 228] width 370 height 12
click at [761, 231] on p "Dark mode - Image background" at bounding box center [814, 228] width 370 height 12
drag, startPoint x: 758, startPoint y: 229, endPoint x: 677, endPoint y: 231, distance: 81.0
click at [677, 231] on p "Dark mode - Image background" at bounding box center [814, 228] width 370 height 12
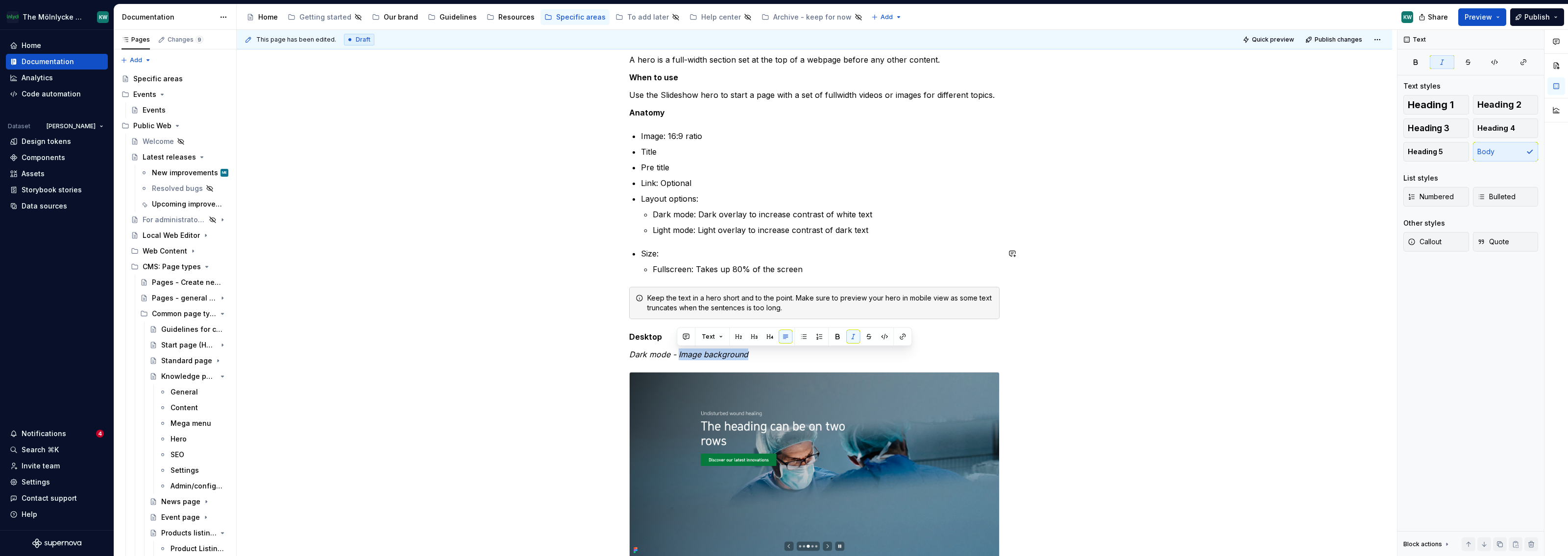
scroll to position [118, 0]
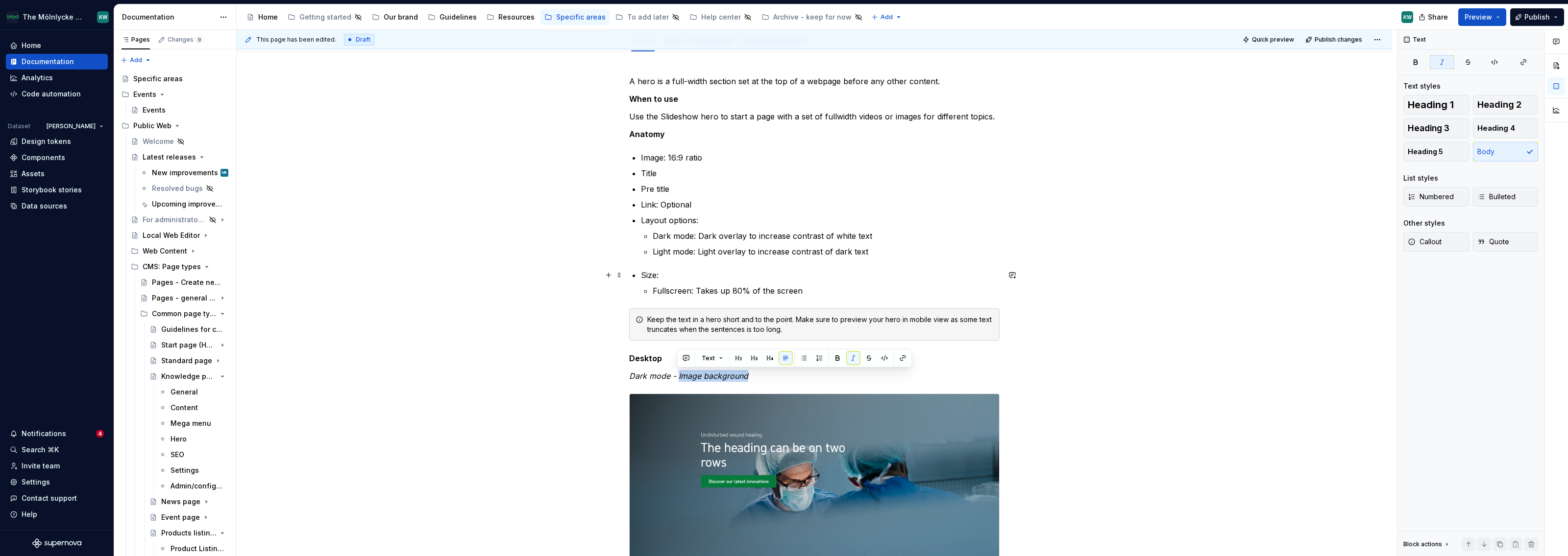
type textarea "*"
click at [869, 115] on p "Use the Slideshow hero to start a page with a set of fullwidth videos or images…" at bounding box center [814, 116] width 370 height 12
click at [883, 116] on p "Use the Slideshow hero to start a page with a set of fullwidth videos or images…" at bounding box center [814, 116] width 370 height 12
drag, startPoint x: 890, startPoint y: 118, endPoint x: 864, endPoint y: 118, distance: 26.0
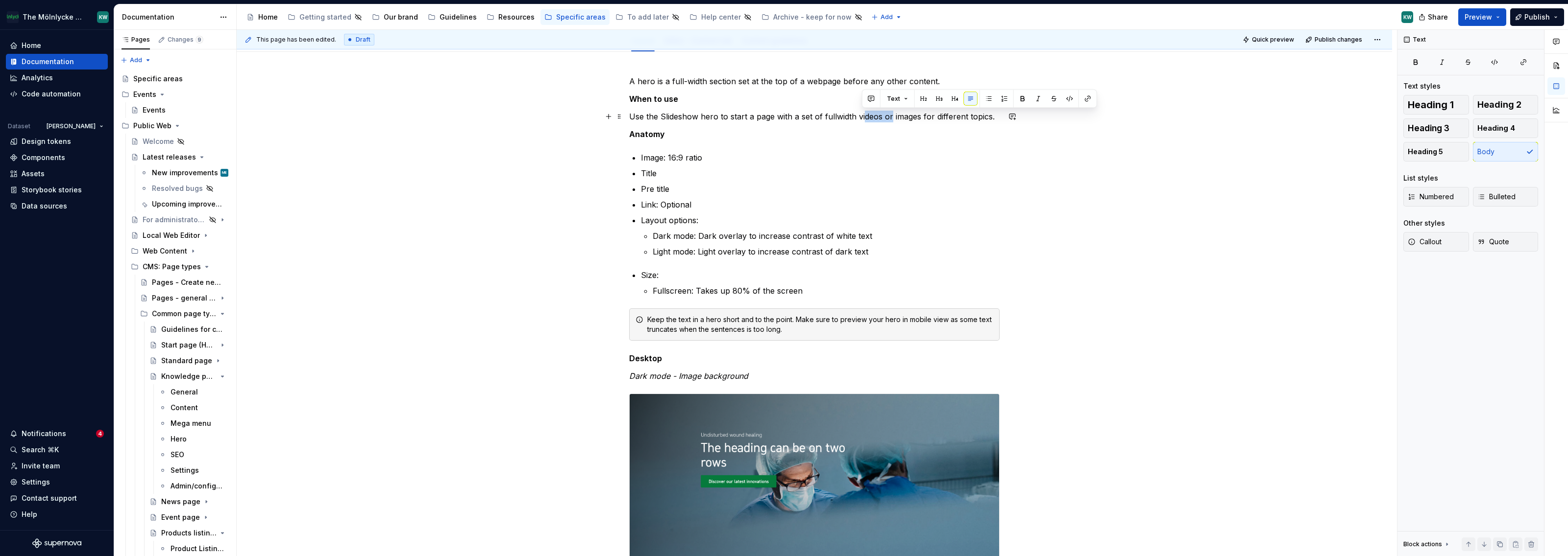
click at [862, 116] on p "Use the Slideshow hero to start a page with a set of fullwidth videos or images…" at bounding box center [814, 116] width 370 height 12
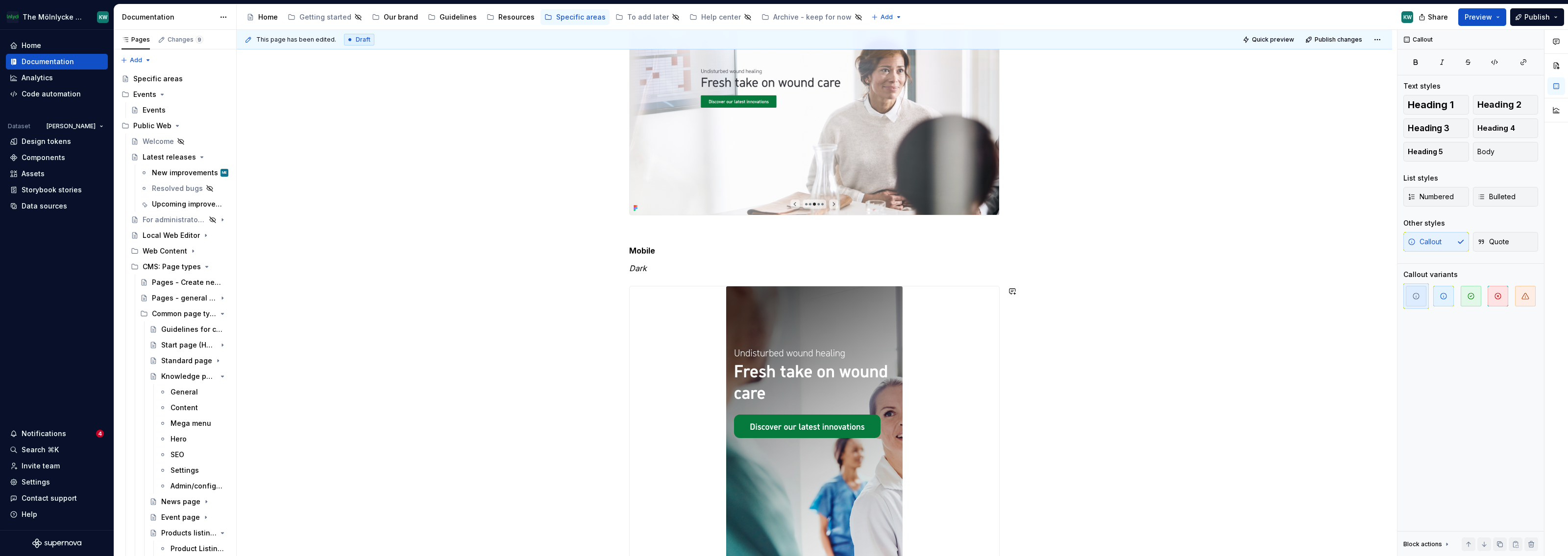
scroll to position [868, 0]
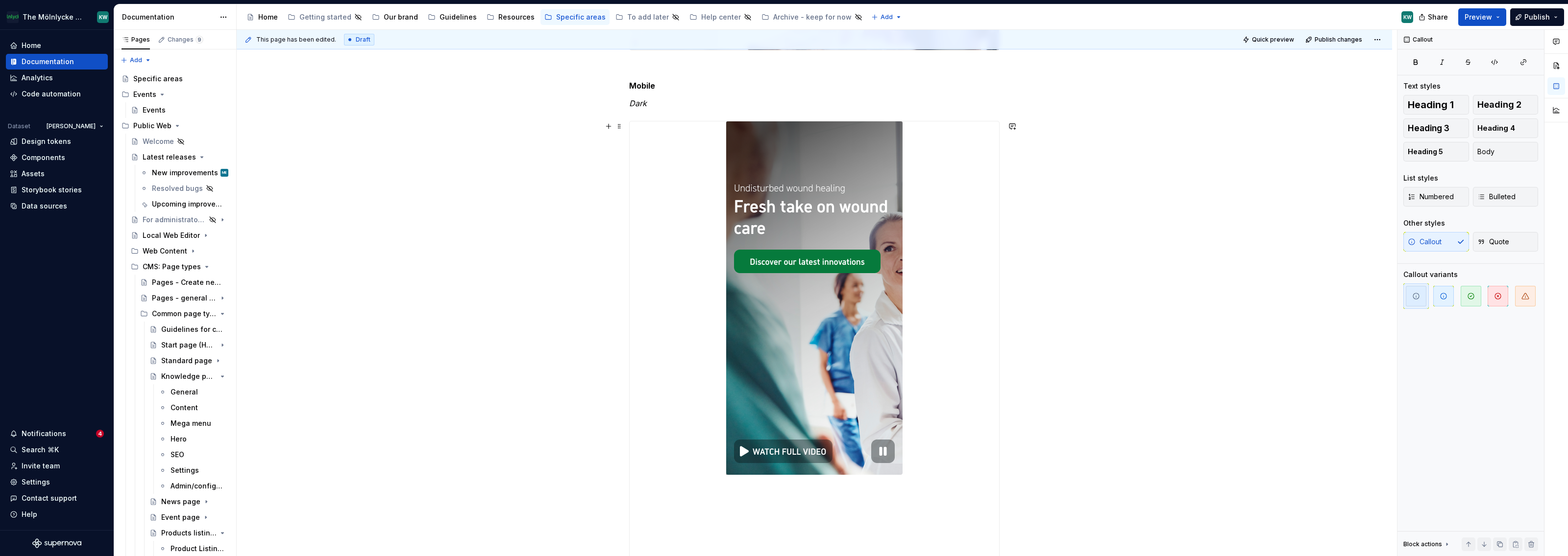
click at [851, 229] on img at bounding box center [814, 357] width 177 height 470
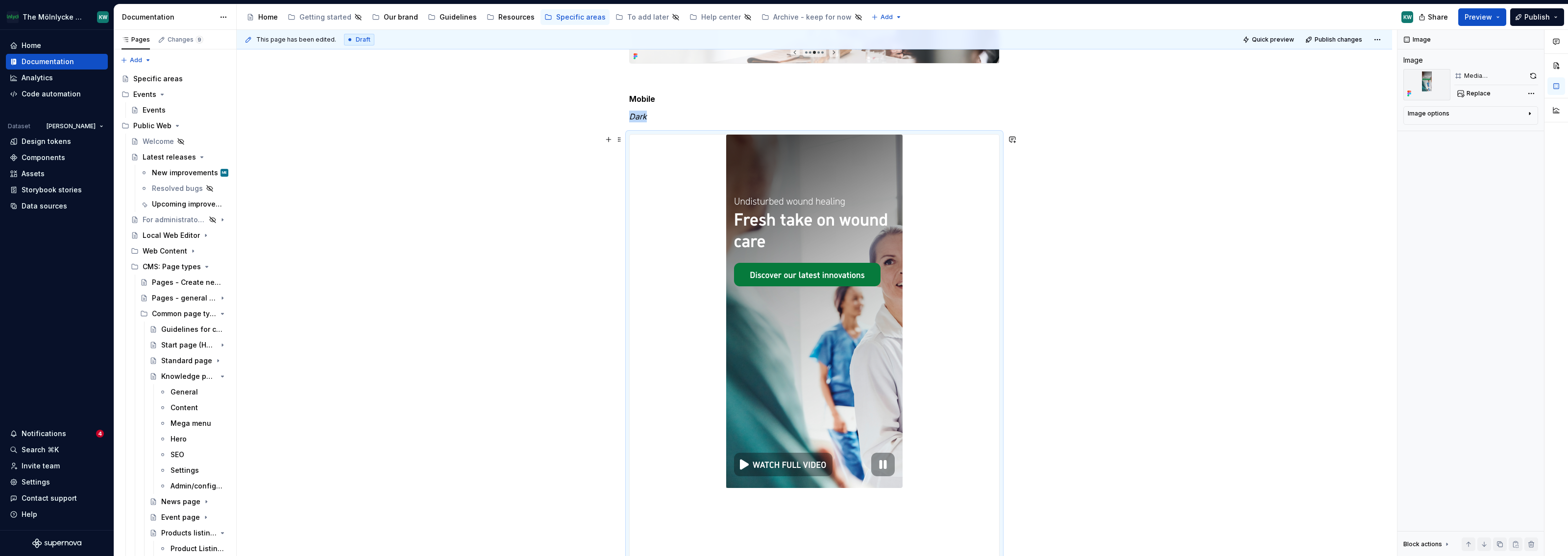
scroll to position [853, 0]
click at [1483, 92] on span "Replace" at bounding box center [1479, 93] width 24 height 8
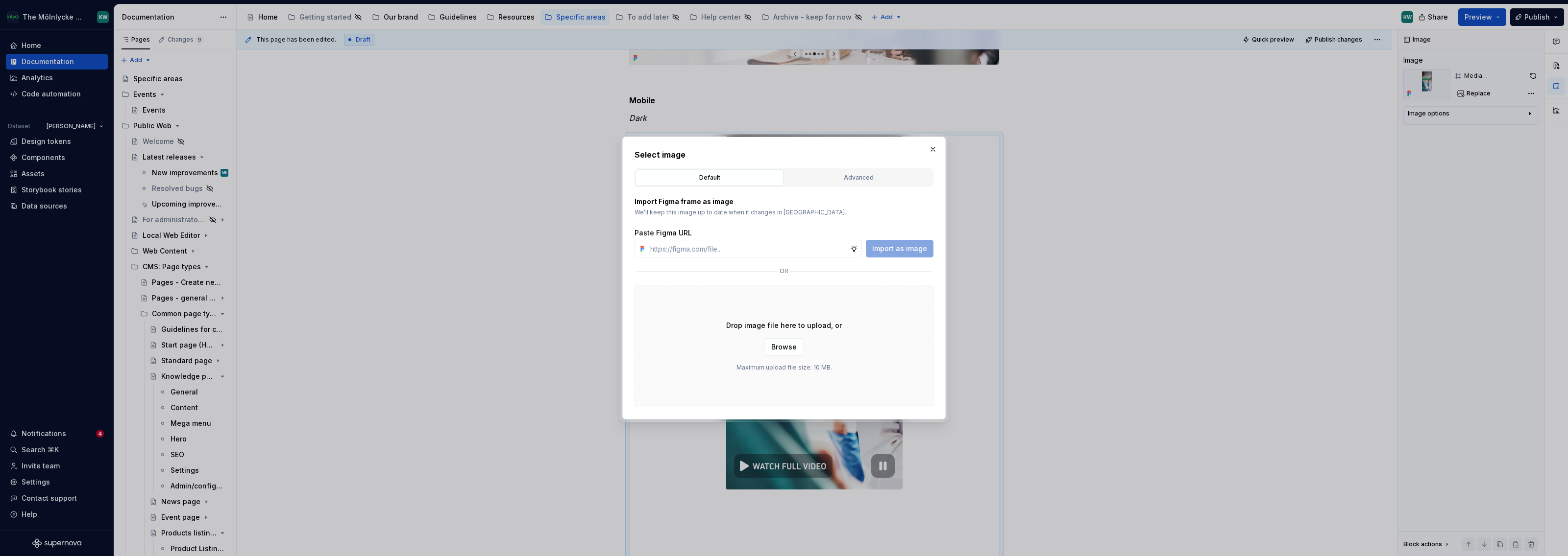
type textarea "*"
click at [840, 179] on div "Advanced" at bounding box center [859, 178] width 141 height 9
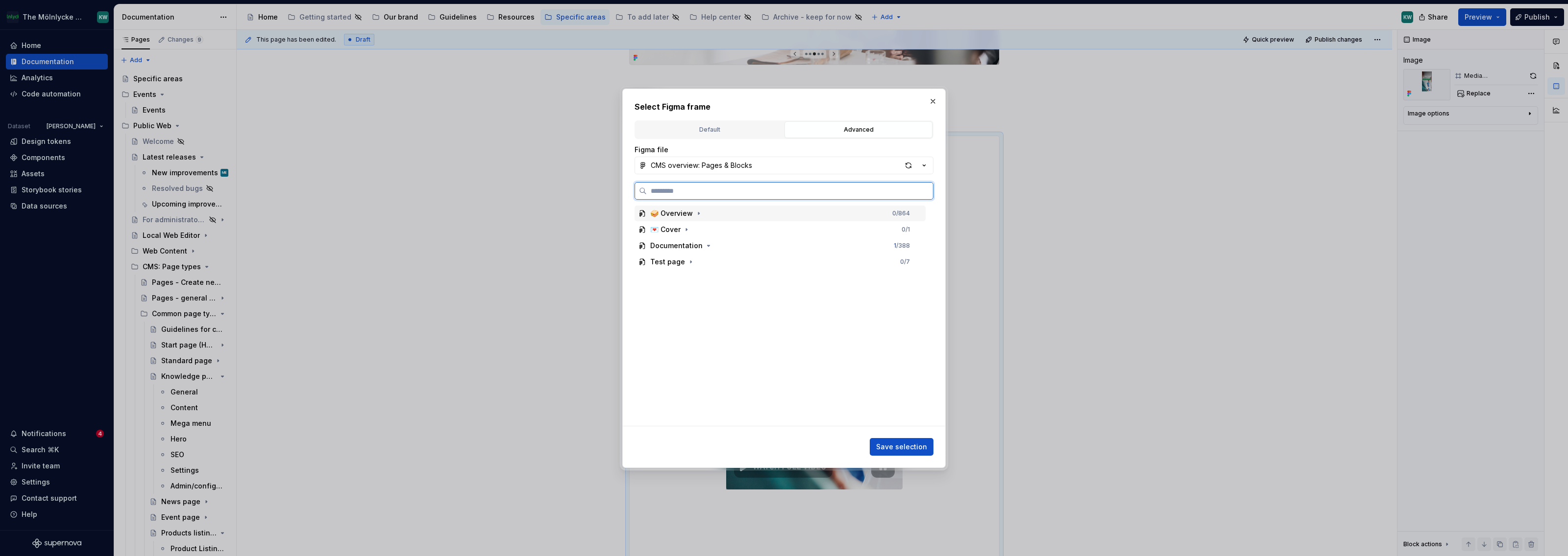
paste input "*********"
type input "*********"
click at [786, 247] on div "Slideshow hero/Image/Dark/Mobile 0 / 6" at bounding box center [785, 246] width 282 height 16
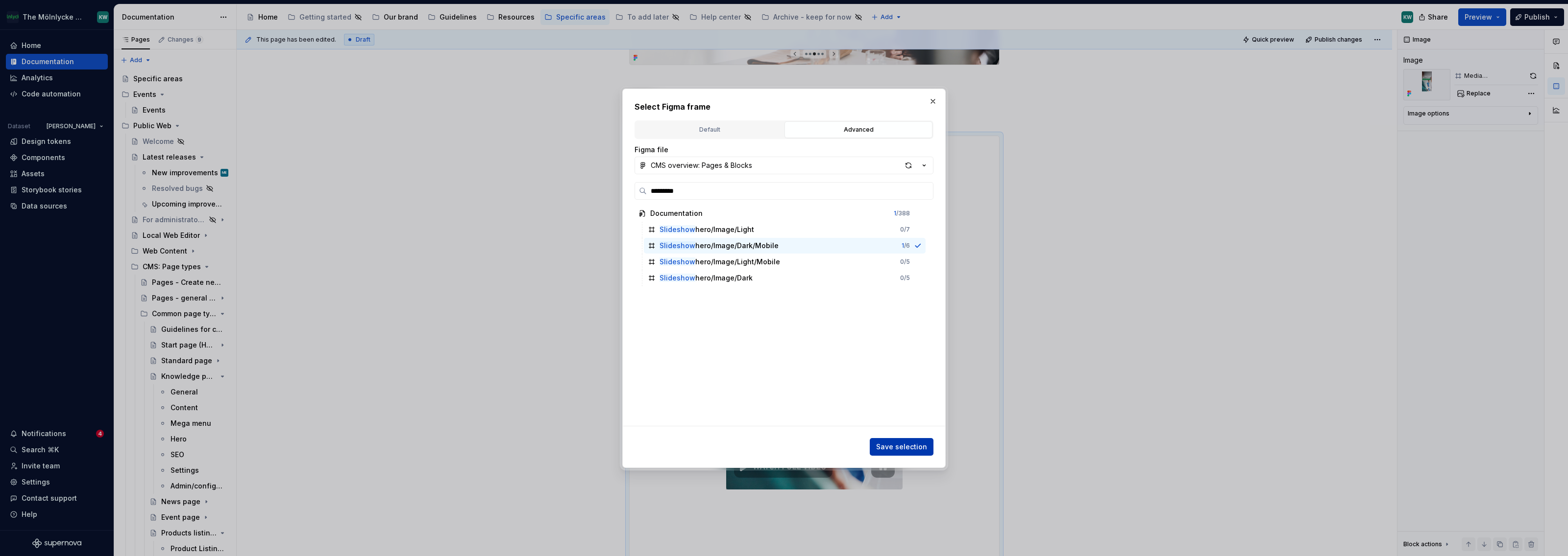
click at [909, 448] on span "Save selection" at bounding box center [902, 447] width 51 height 9
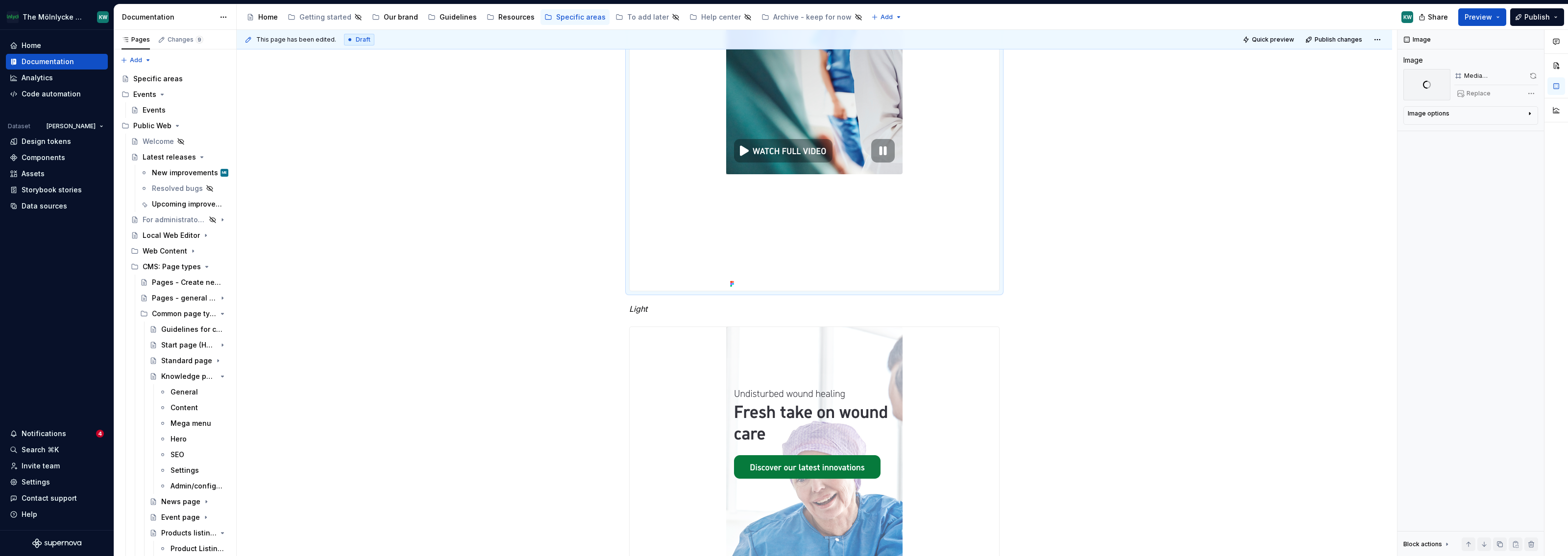
scroll to position [1453, 0]
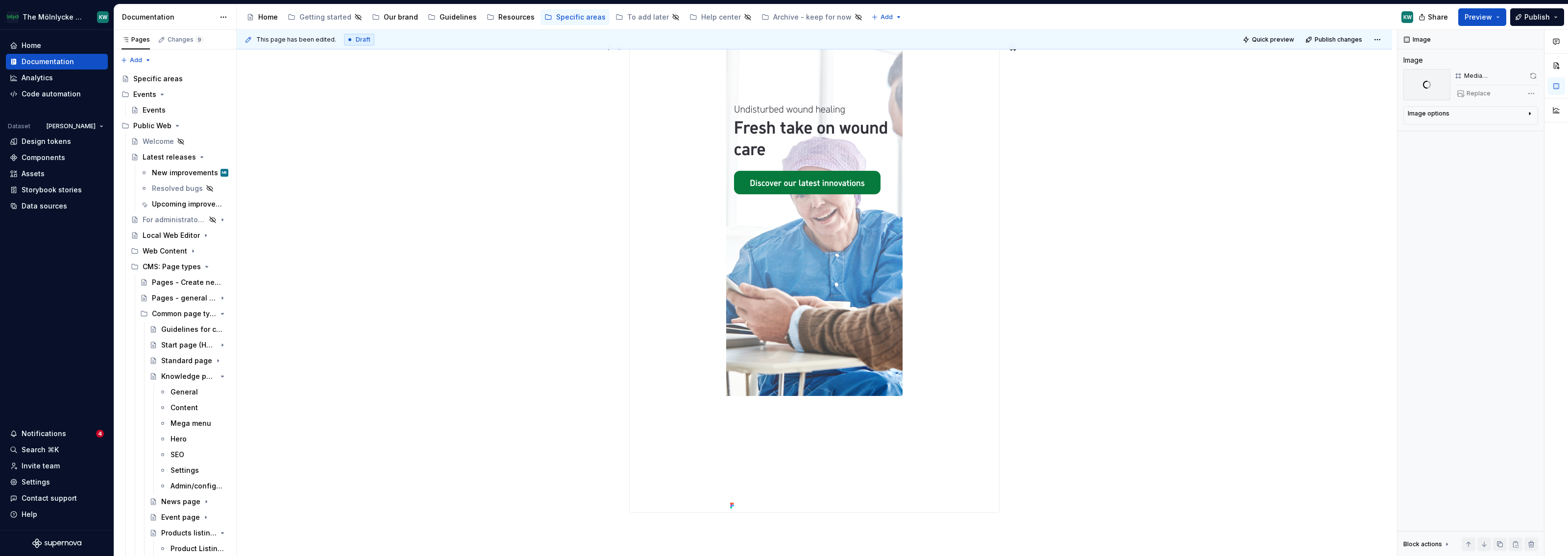
click at [871, 308] on img at bounding box center [814, 278] width 177 height 470
click at [1486, 96] on span "Replace" at bounding box center [1479, 93] width 24 height 8
type textarea "*"
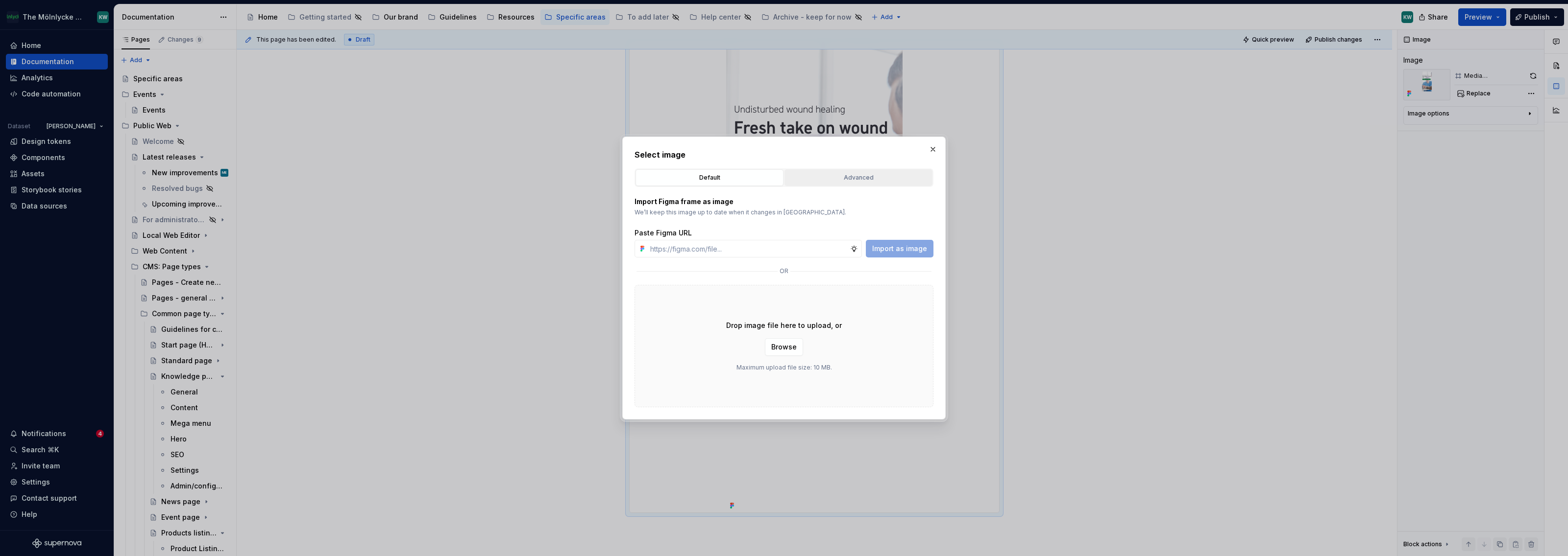
click at [850, 184] on button "Advanced" at bounding box center [858, 177] width 148 height 17
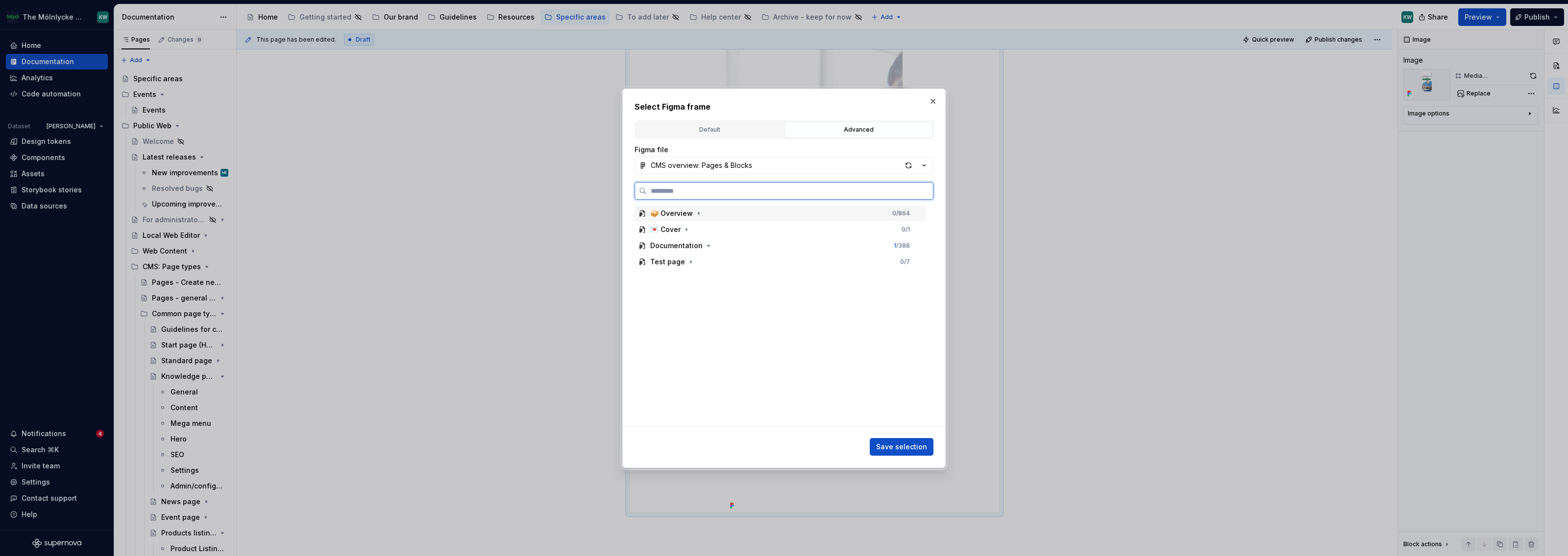
paste input "*********"
type input "*********"
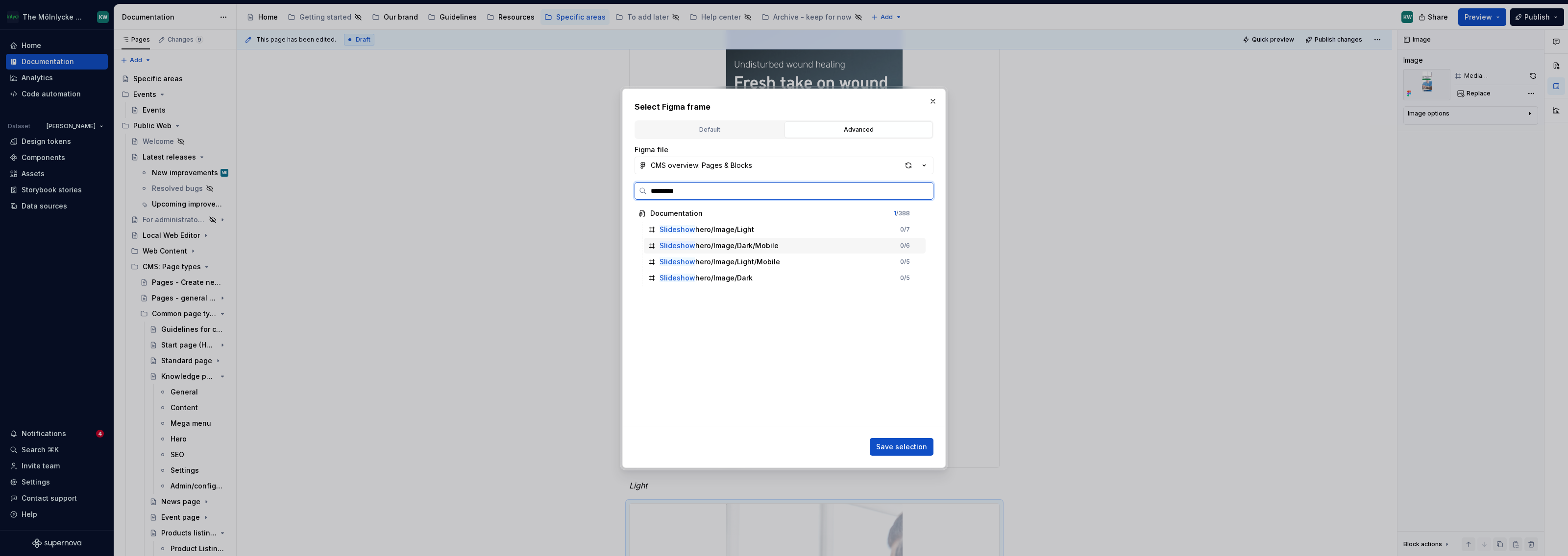
scroll to position [1453, 0]
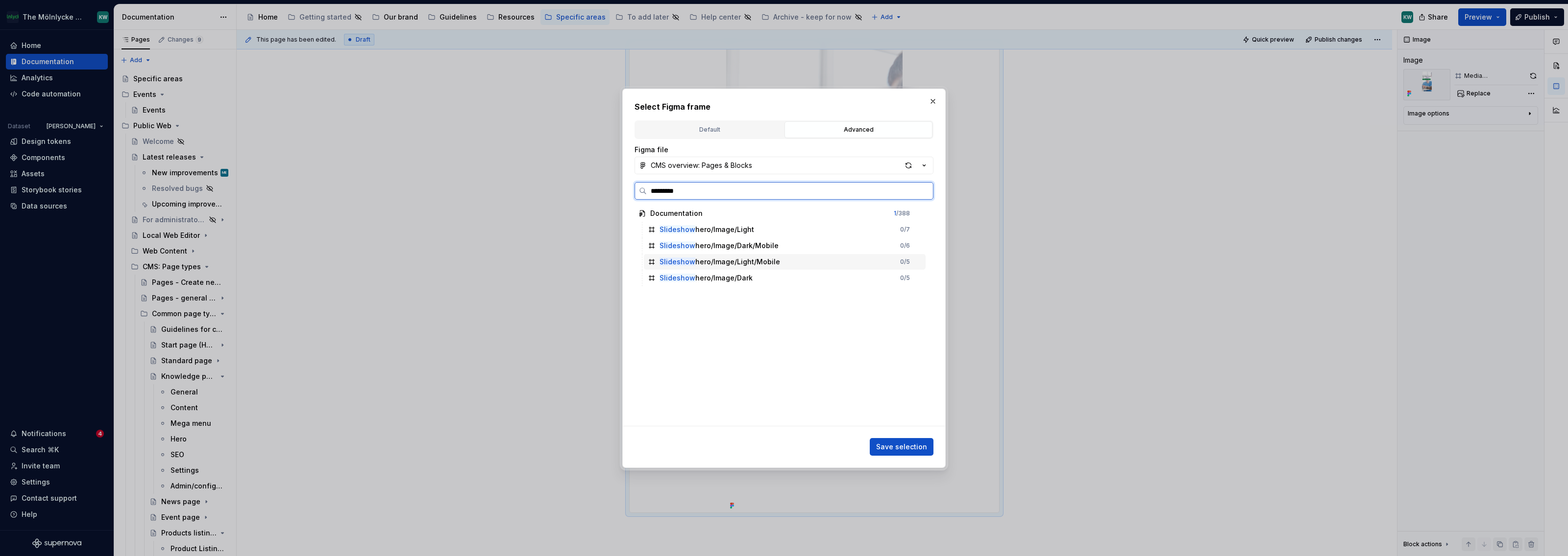
drag, startPoint x: 778, startPoint y: 262, endPoint x: 784, endPoint y: 264, distance: 6.3
click at [780, 263] on div "Slideshow hero/Image/Light/Mobile 0 / 5" at bounding box center [785, 262] width 282 height 16
click at [884, 441] on button "Save selection" at bounding box center [902, 447] width 63 height 17
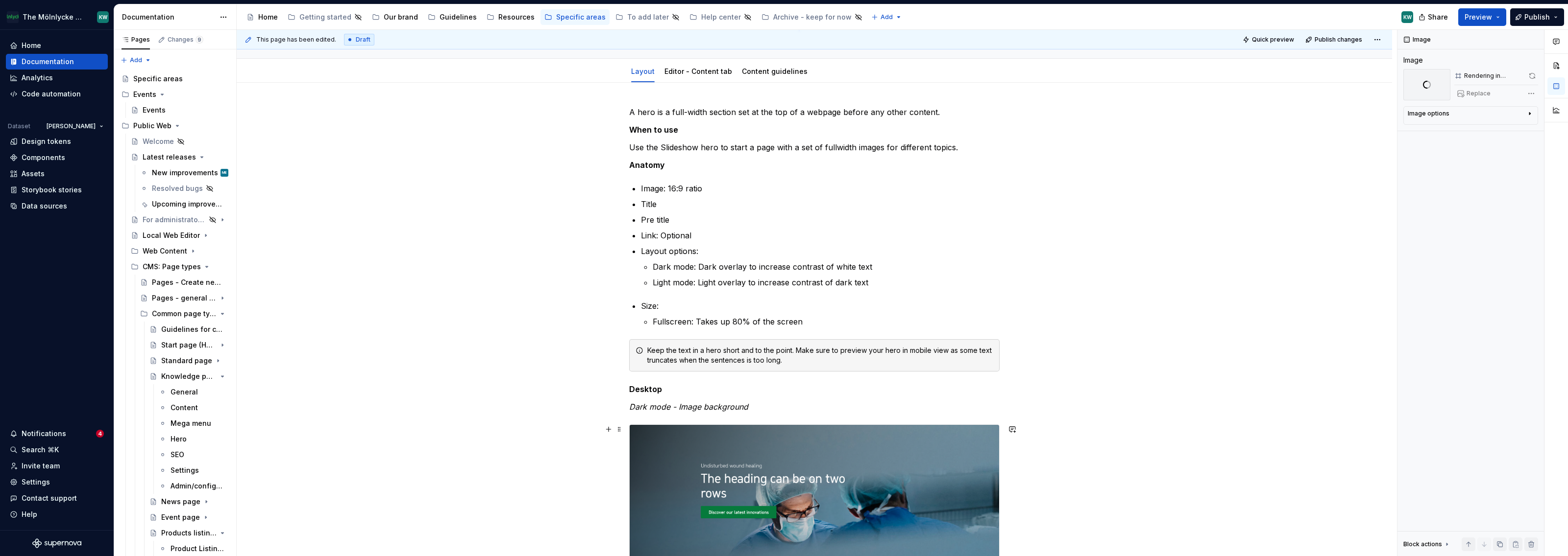
scroll to position [0, 0]
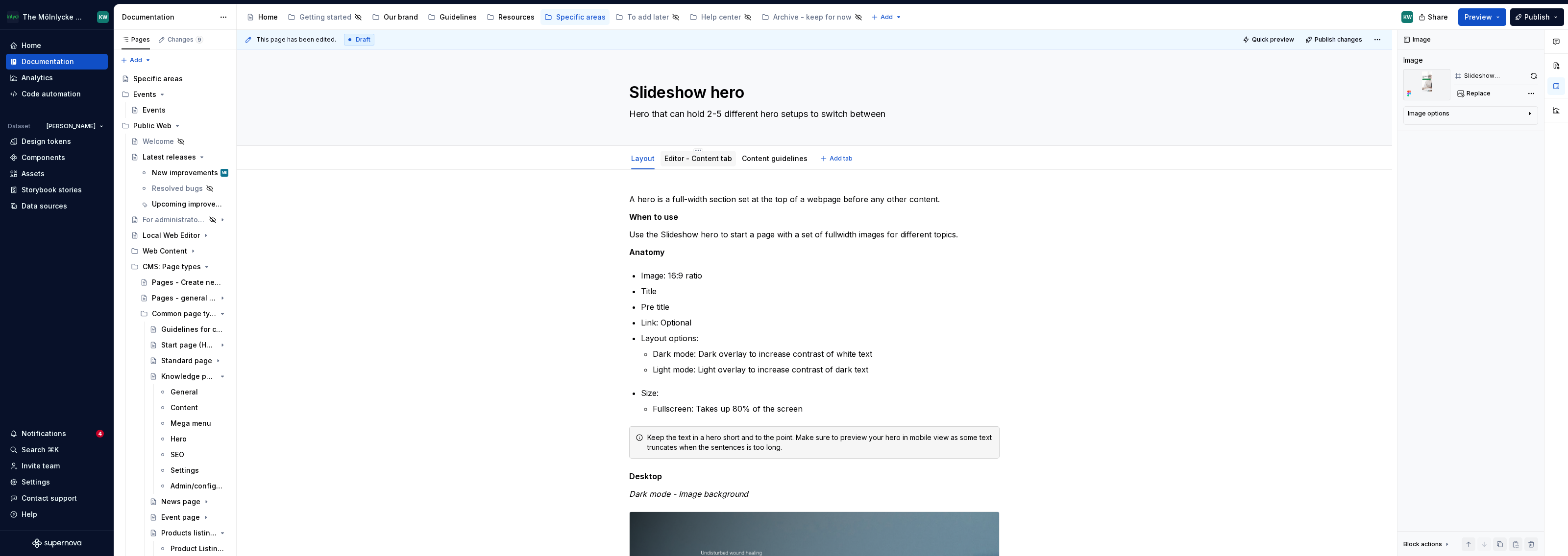
click at [714, 161] on link "Editor - Content tab" at bounding box center [698, 158] width 67 height 9
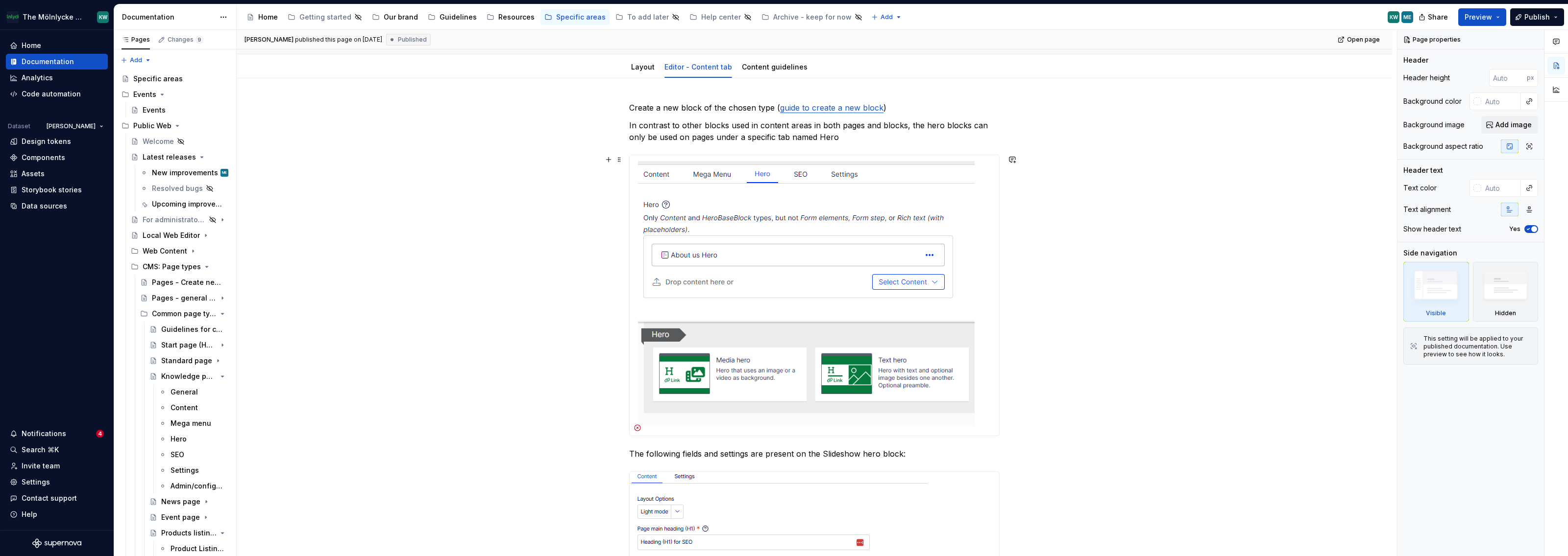
scroll to position [87, 0]
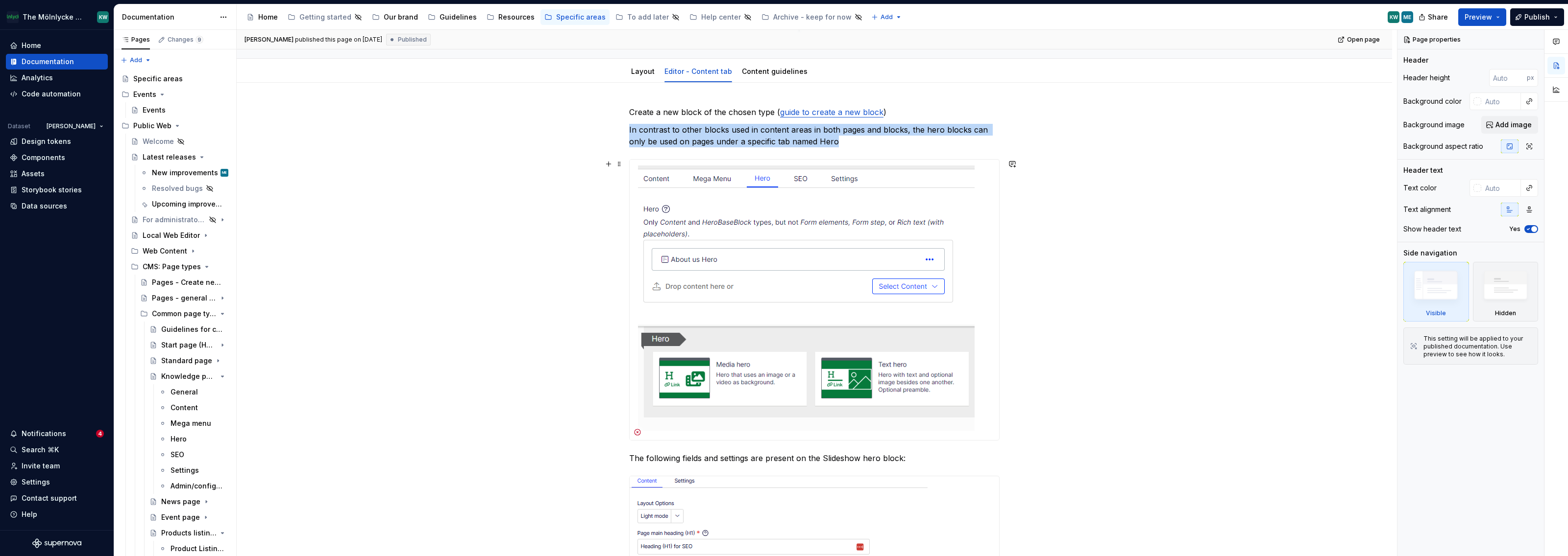
click at [914, 353] on img at bounding box center [803, 300] width 345 height 281
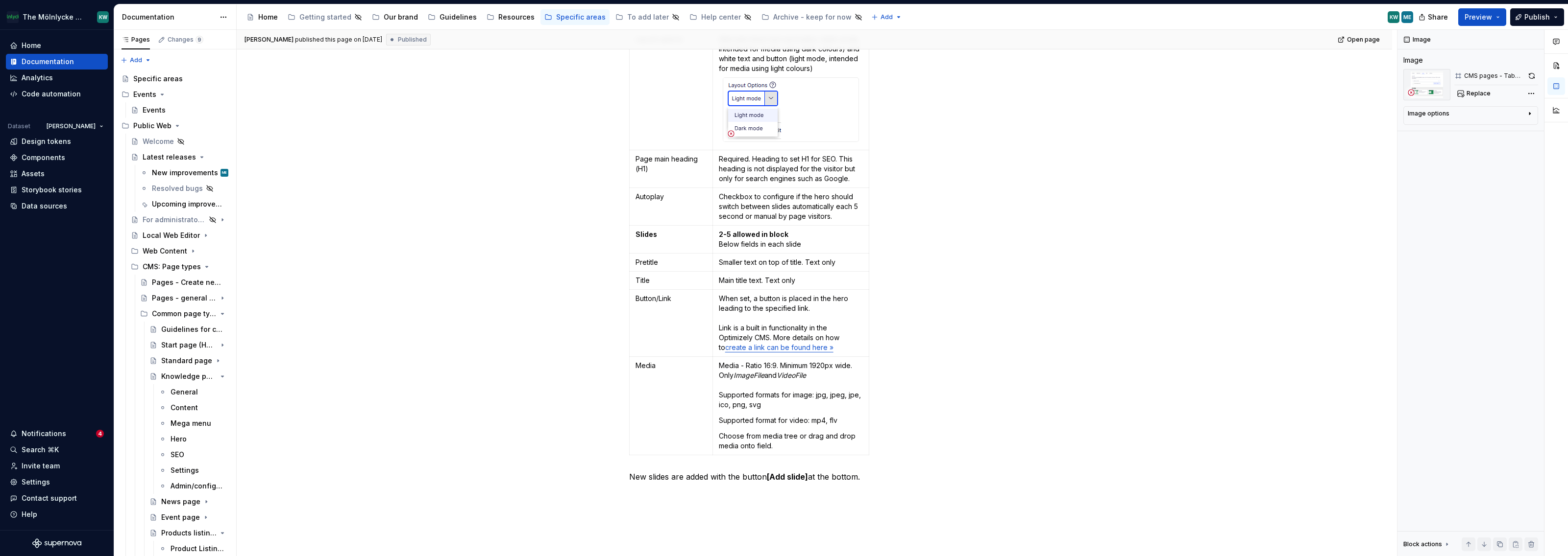
scroll to position [990, 0]
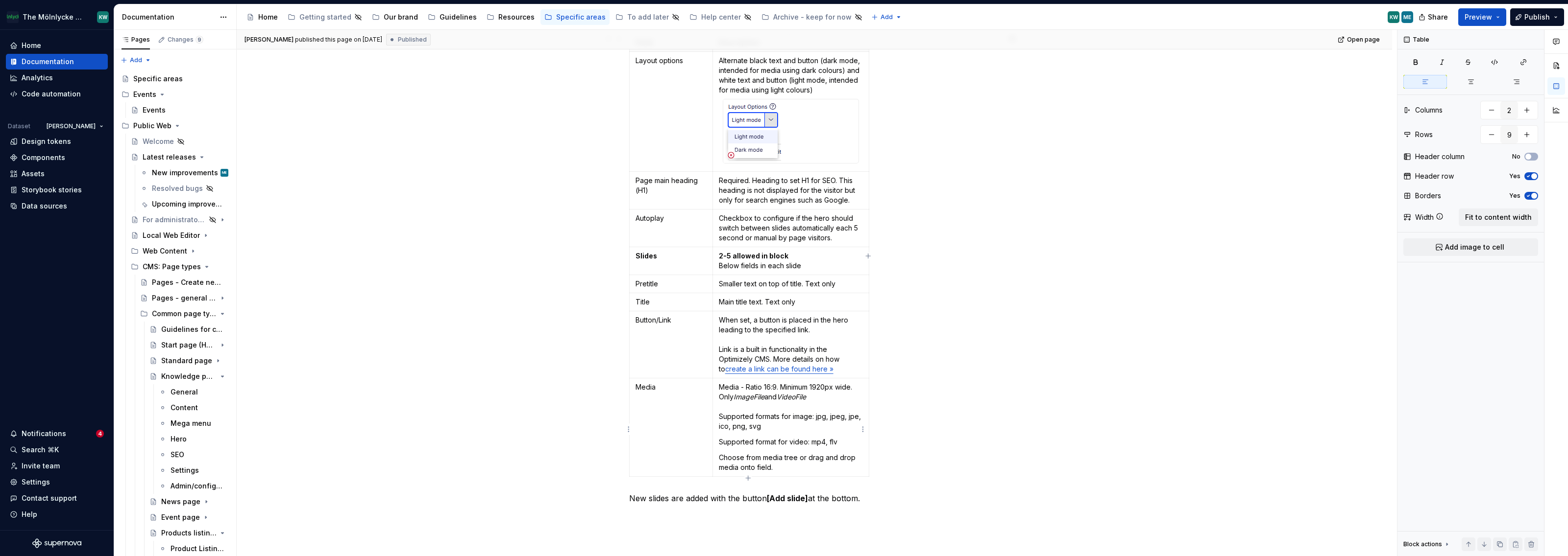
click at [787, 467] on p "Choose from media tree or drag and drop media onto field." at bounding box center [791, 463] width 144 height 20
drag, startPoint x: 768, startPoint y: 399, endPoint x: 823, endPoint y: 400, distance: 55.0
click at [823, 400] on p "Media - Ratio 16:9. Minimum 1920px wide. Only ImageFile and VideoFile Supported…" at bounding box center [791, 407] width 144 height 49
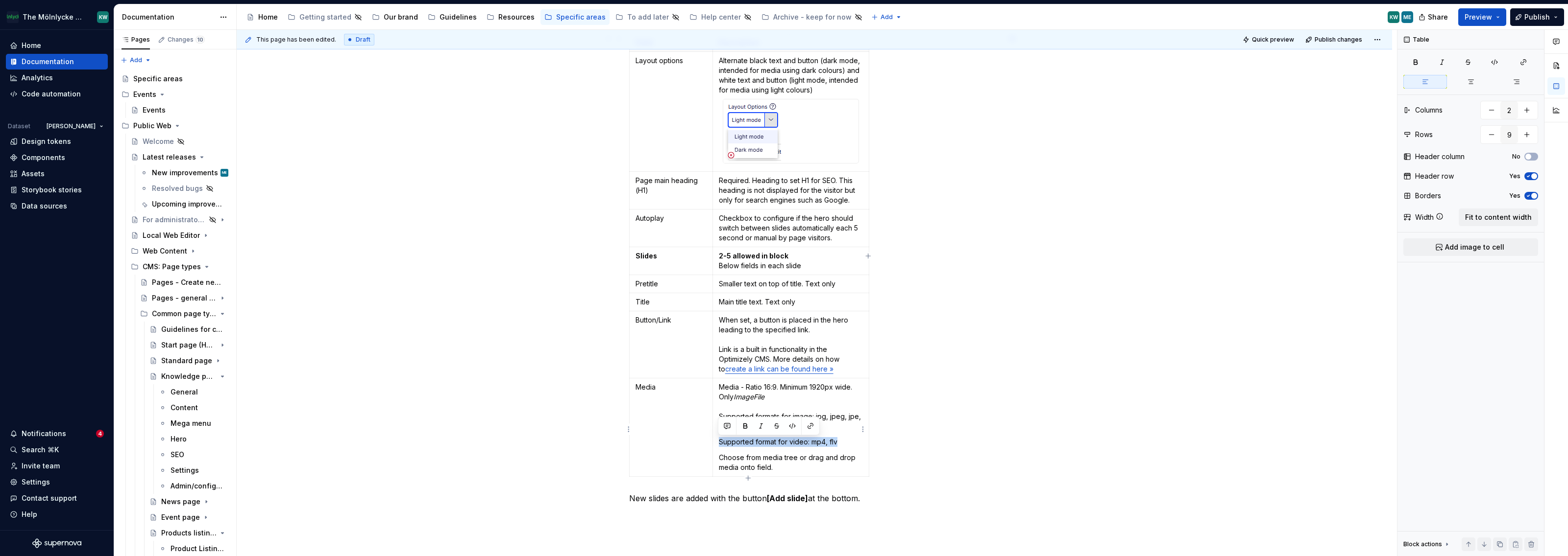
drag, startPoint x: 847, startPoint y: 441, endPoint x: 846, endPoint y: 435, distance: 6.1
click at [846, 435] on td "Media - Ratio 16:9. Minimum 1920px wide. Only ImageFile Supported formats for i…" at bounding box center [791, 428] width 157 height 98
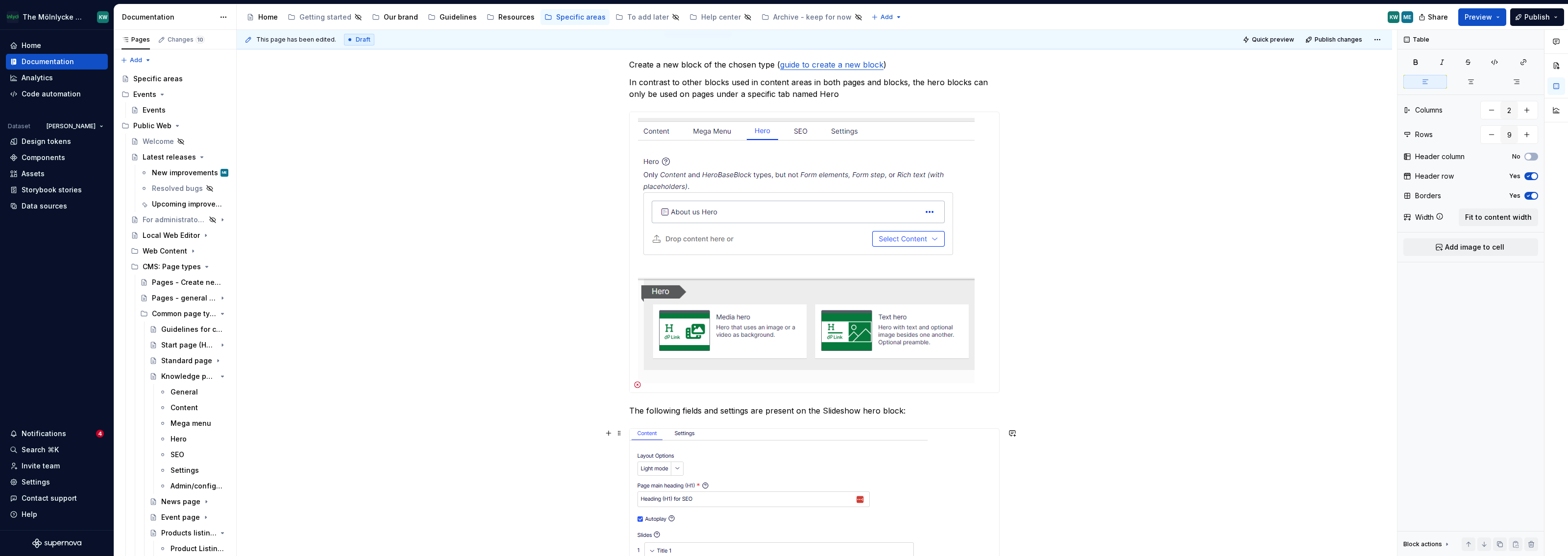
scroll to position [0, 0]
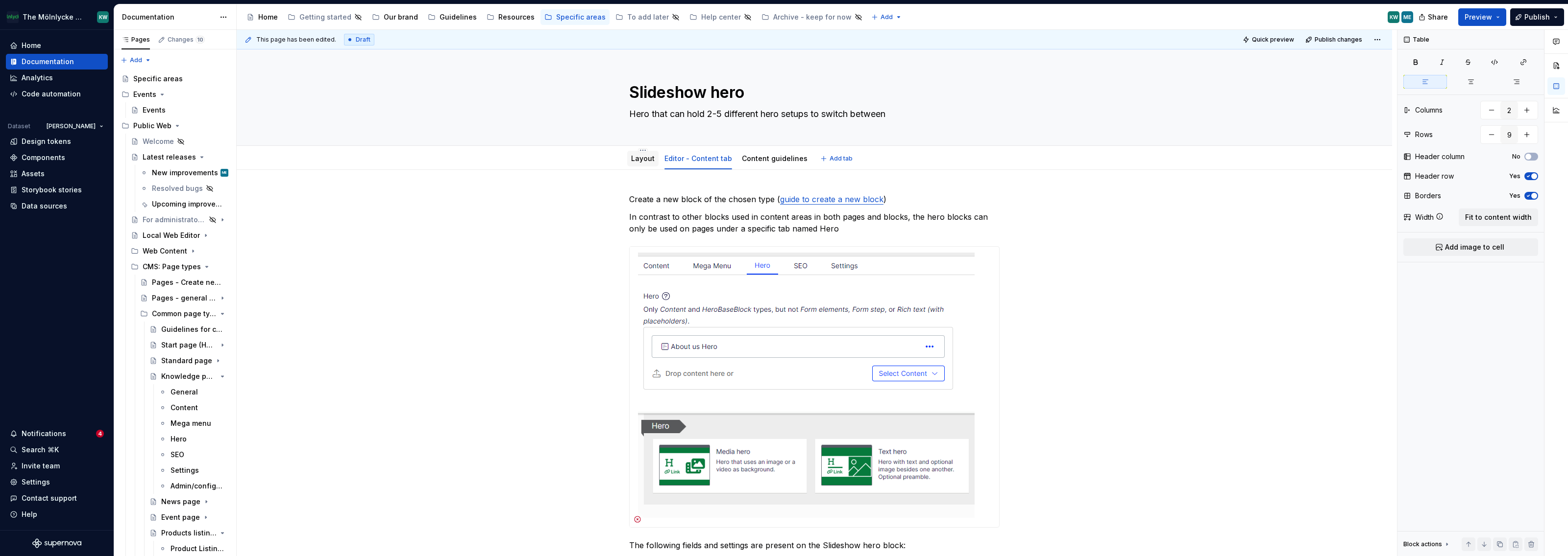
click at [646, 162] on link "Layout" at bounding box center [643, 158] width 24 height 9
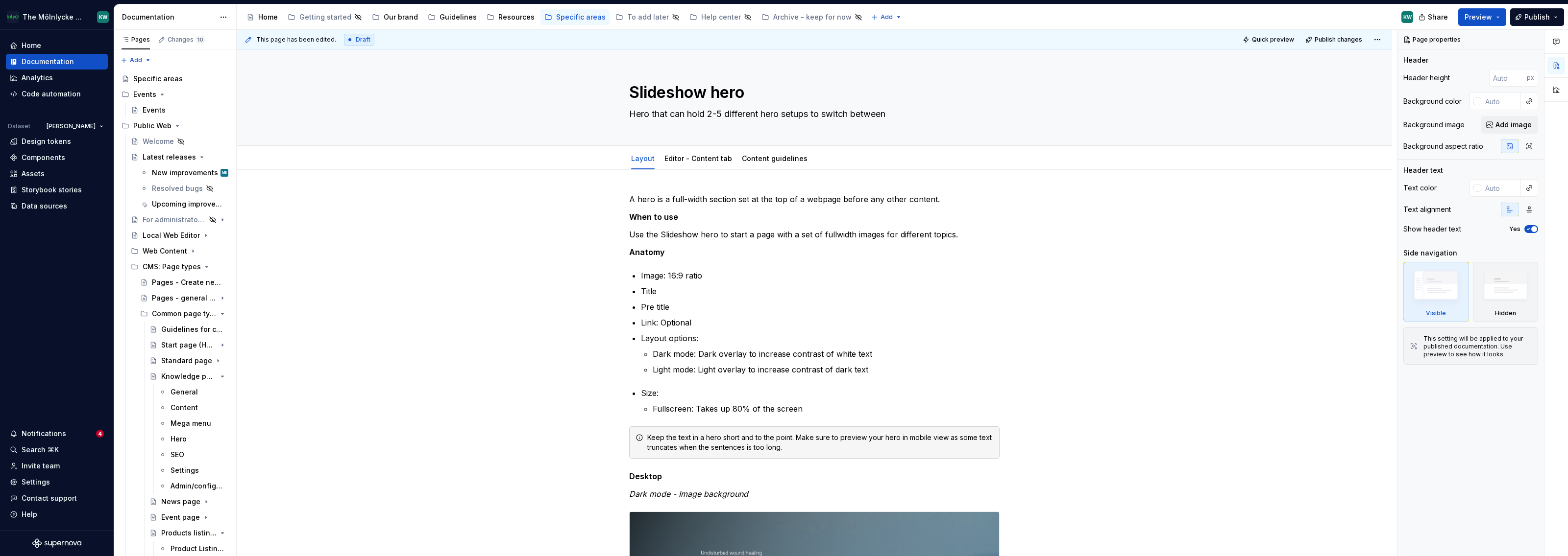
type textarea "*"
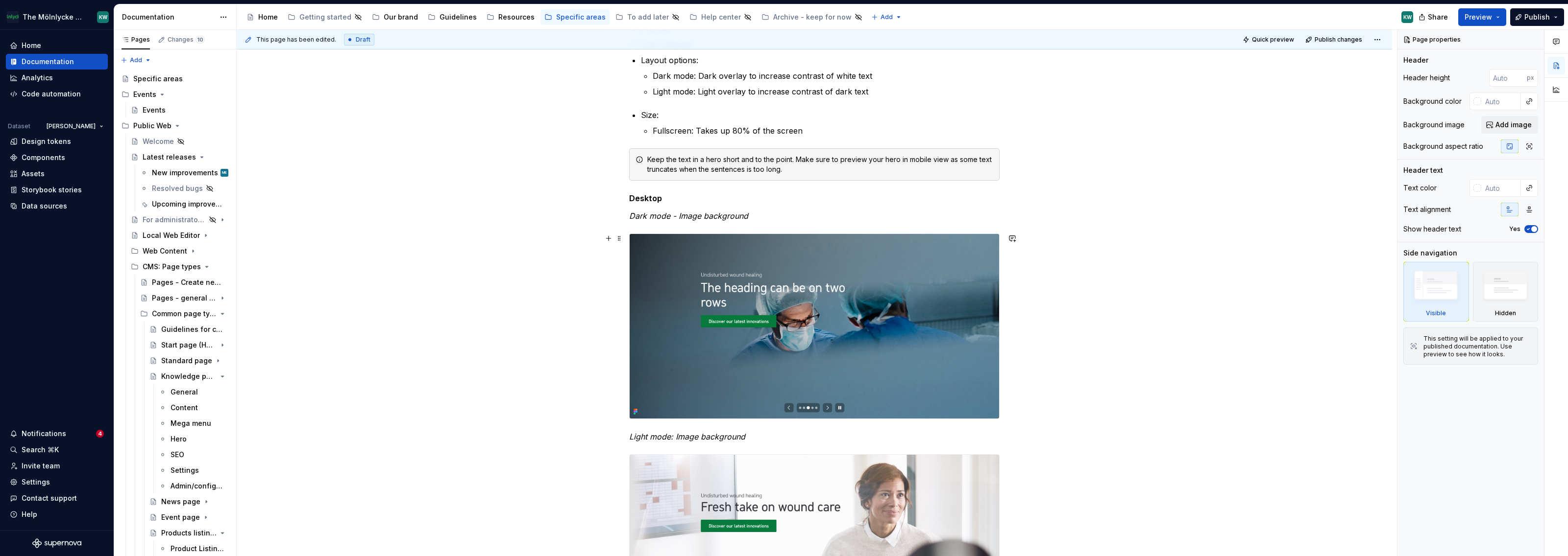
scroll to position [60, 0]
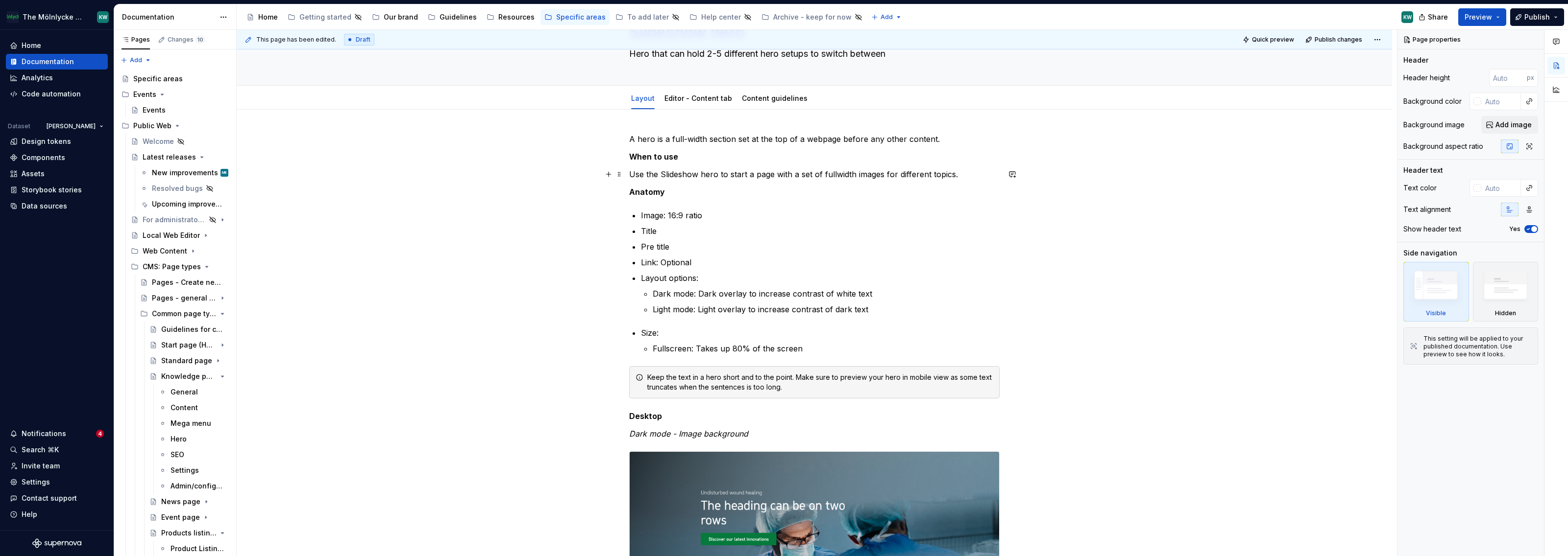
click at [868, 174] on p "Use the Slideshow hero to start a page with a set of fullwidth images for diffe…" at bounding box center [814, 174] width 370 height 12
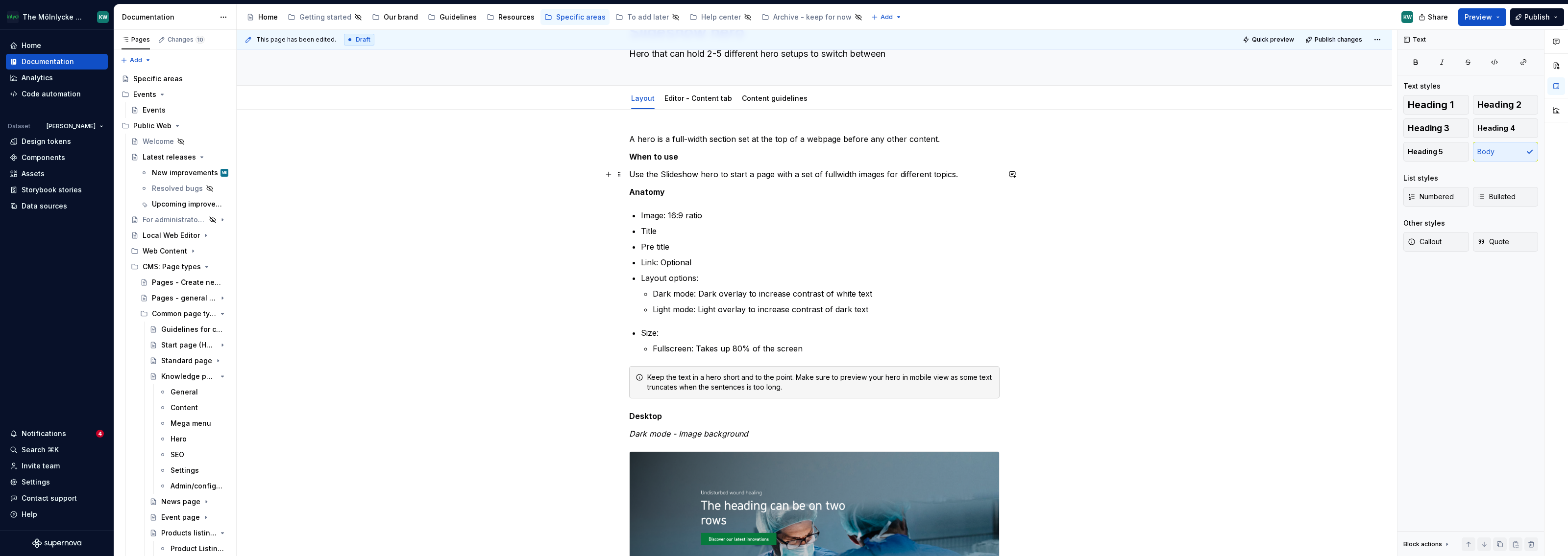
click at [951, 174] on p "Use the Slideshow hero to start a page with a set of fullwidth images for diffe…" at bounding box center [814, 174] width 370 height 12
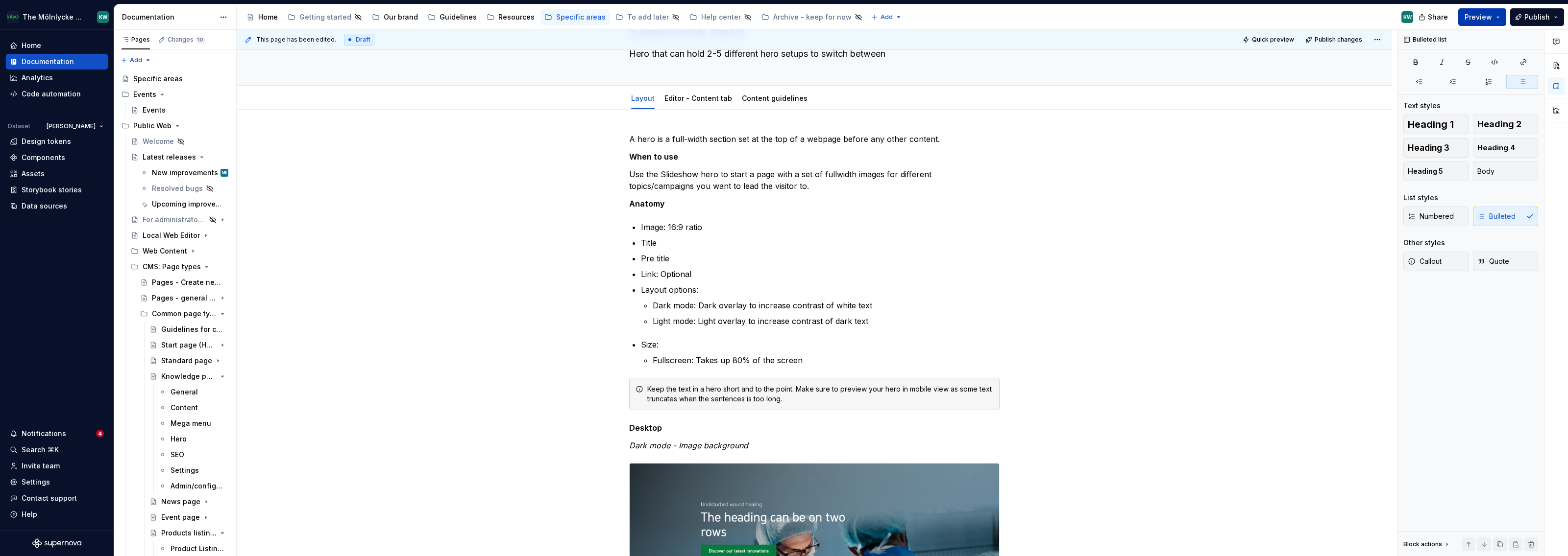
click at [1478, 19] on span "Preview" at bounding box center [1479, 17] width 28 height 9
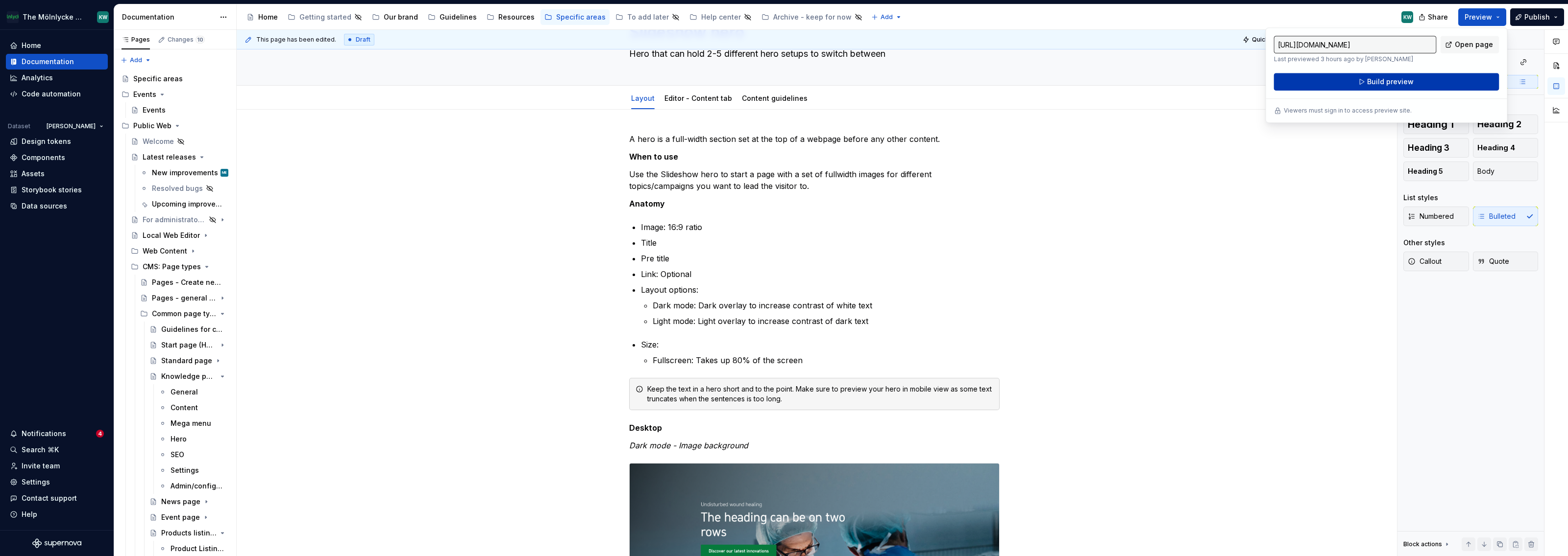
click at [1433, 83] on button "Build preview" at bounding box center [1387, 81] width 226 height 17
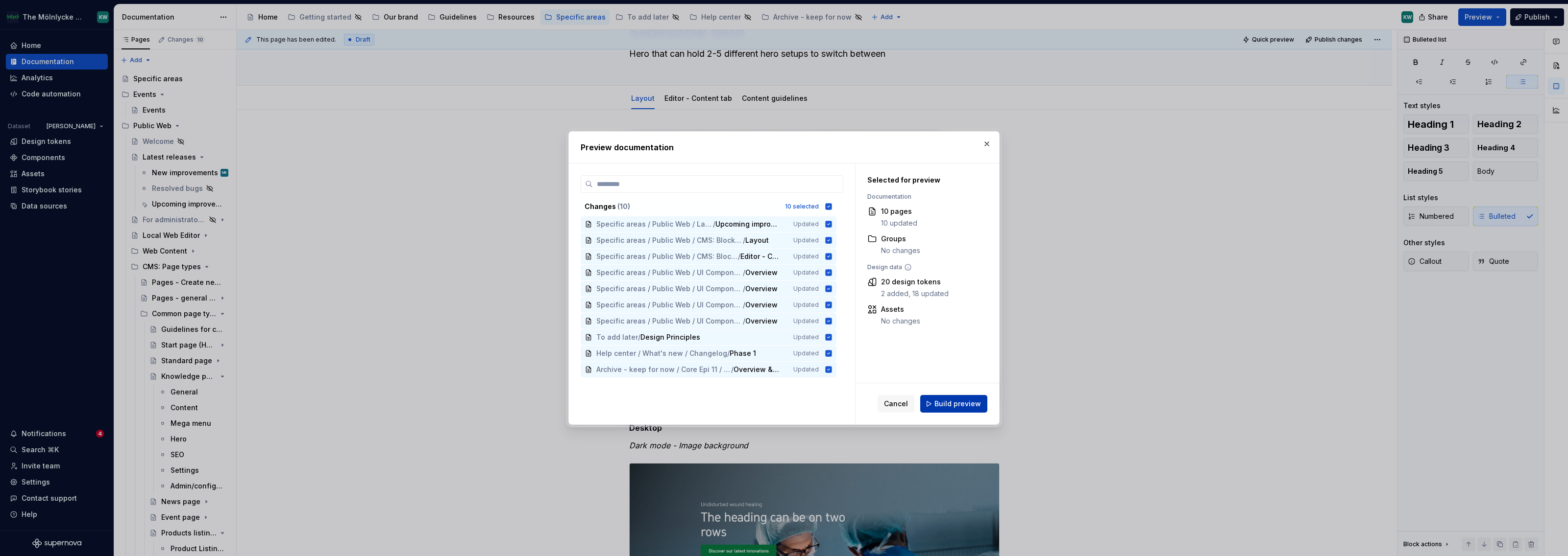
click at [978, 400] on span "Build preview" at bounding box center [958, 404] width 47 height 9
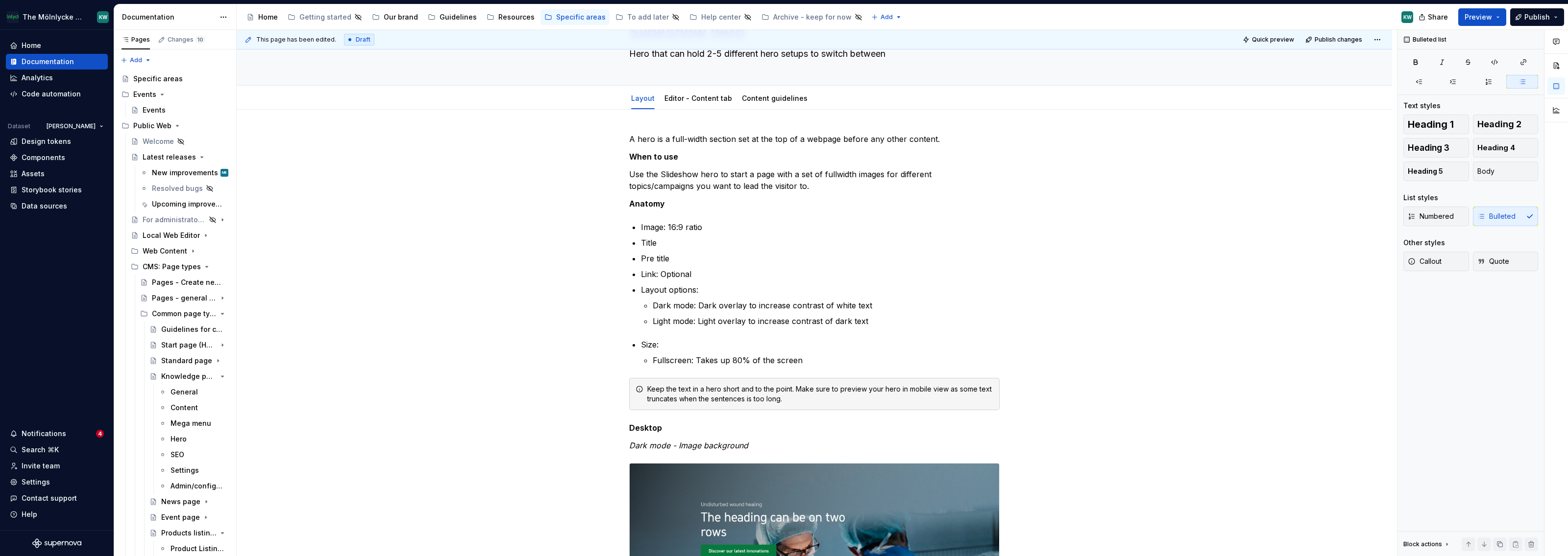
type textarea "*"
